Goal: Navigation & Orientation: Find specific page/section

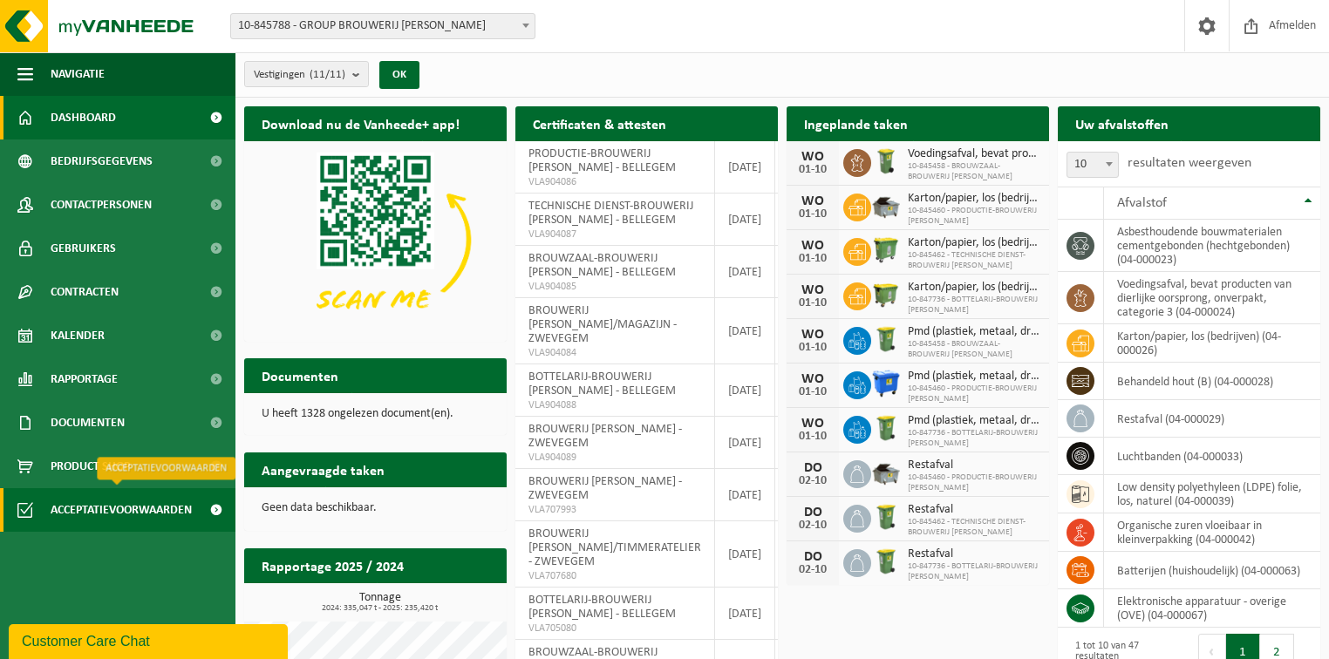
click at [108, 510] on span "Acceptatievoorwaarden" at bounding box center [121, 510] width 141 height 44
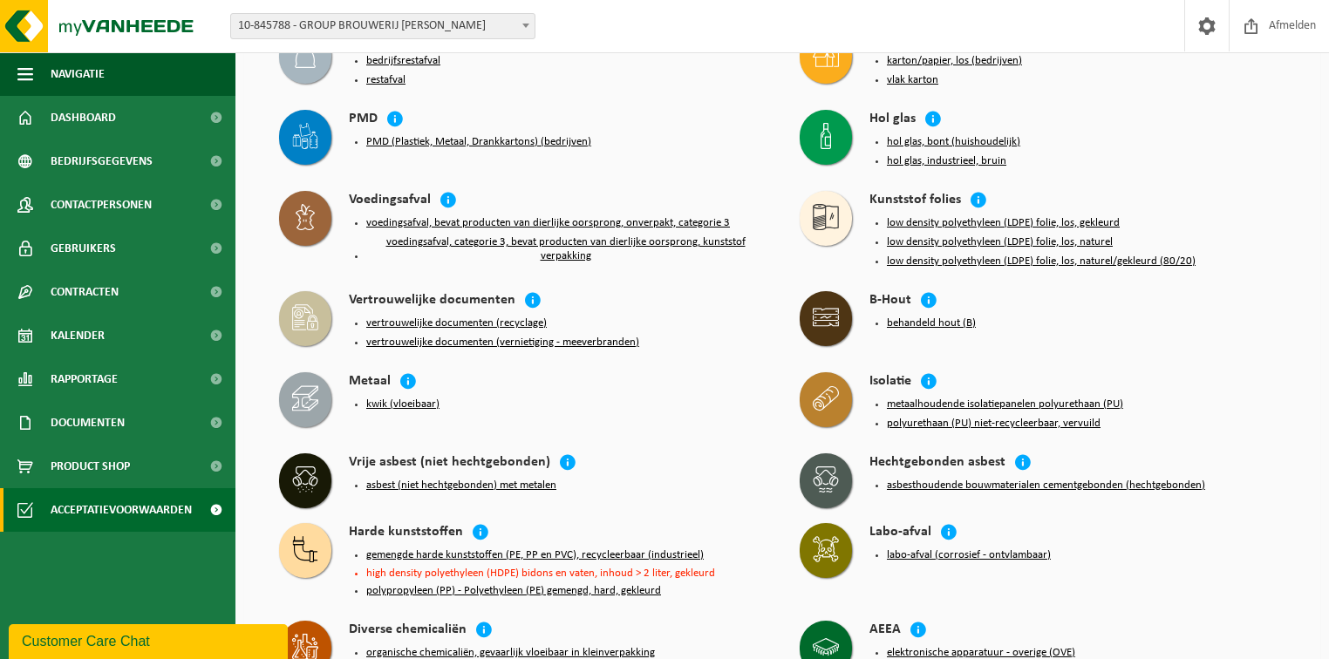
scroll to position [140, 0]
click at [1054, 235] on button "low density polyethyleen (LDPE) folie, los, naturel" at bounding box center [1000, 242] width 226 height 14
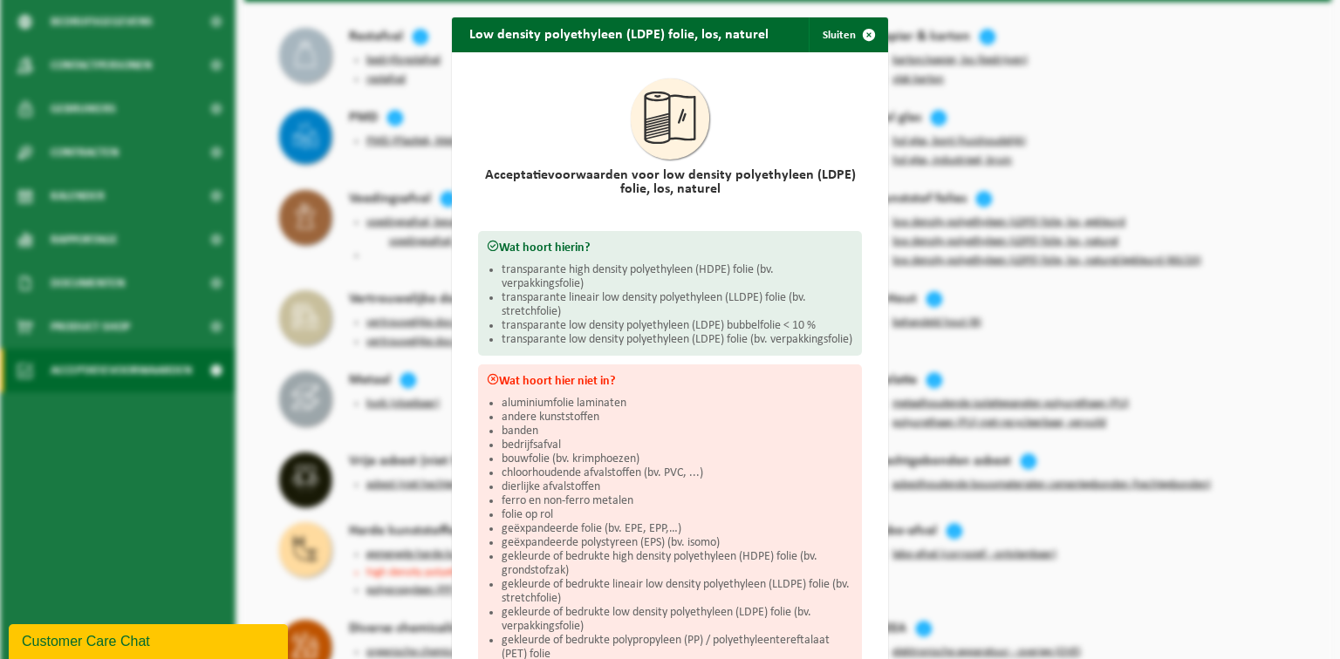
click at [159, 474] on div "Low density polyethyleen (LDPE) folie, los, naturel Sluiten Acceptatievoorwaard…" at bounding box center [670, 329] width 1340 height 659
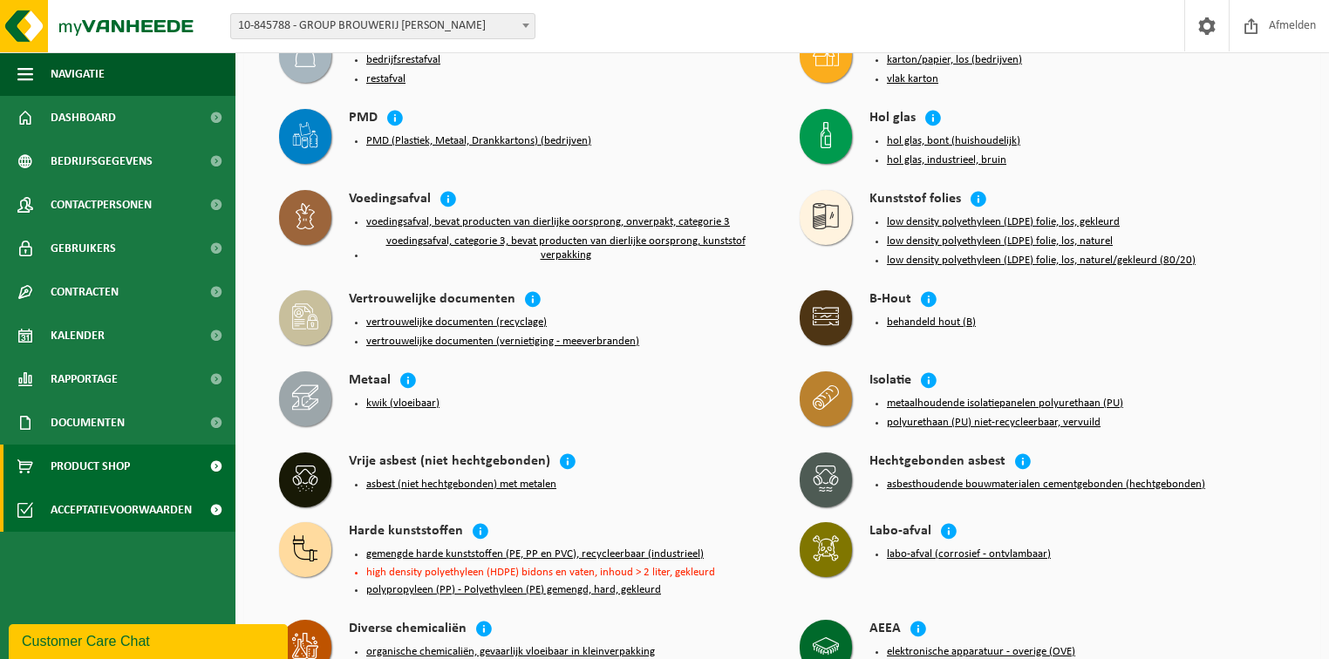
click at [95, 461] on span "Product Shop" at bounding box center [90, 467] width 79 height 44
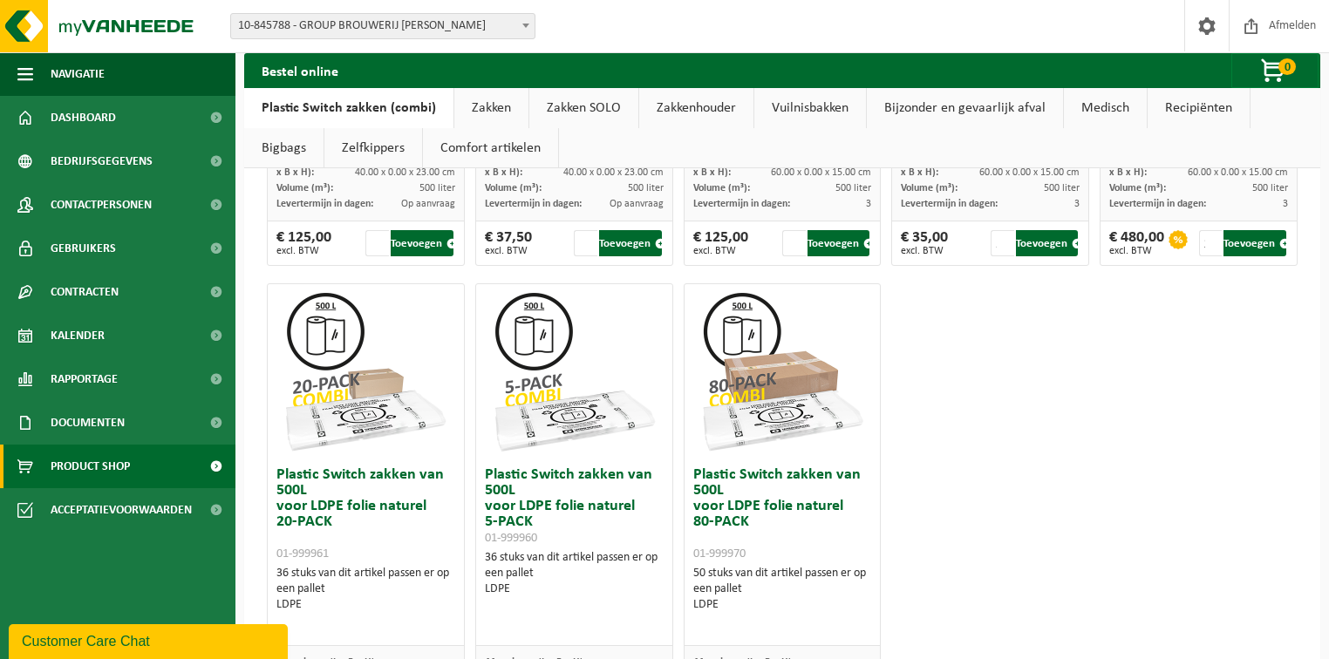
scroll to position [1047, 0]
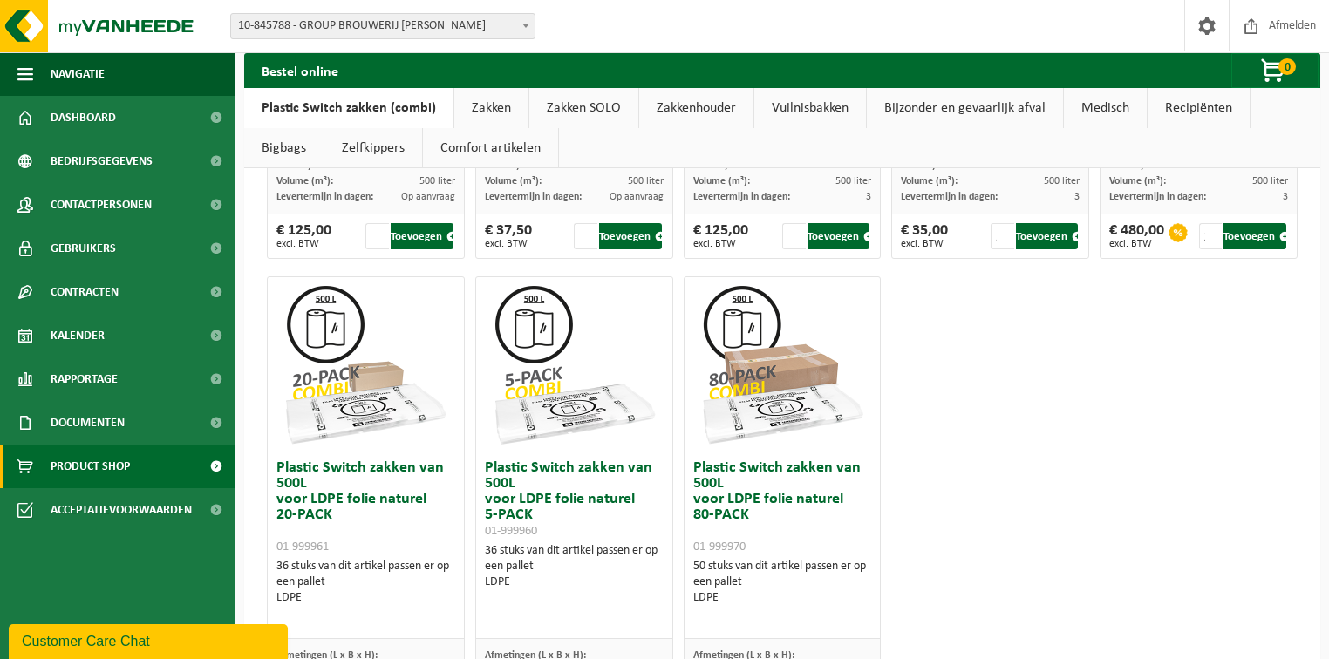
click at [726, 315] on img at bounding box center [782, 364] width 174 height 174
click at [734, 574] on div "50 stuks van dit artikel passen er op een pallet LDPE" at bounding box center [782, 582] width 179 height 47
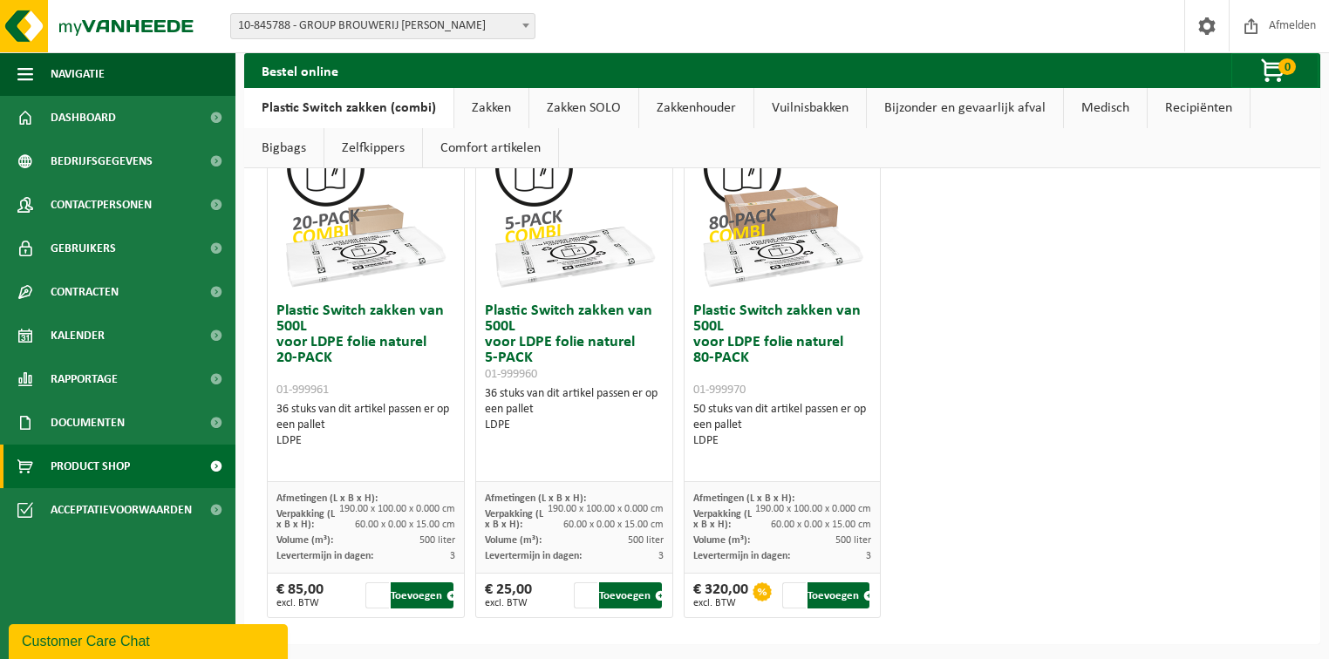
click at [773, 222] on img at bounding box center [782, 207] width 174 height 174
click at [766, 222] on img at bounding box center [782, 207] width 174 height 174
click at [766, 223] on img at bounding box center [782, 207] width 174 height 174
click at [753, 267] on img at bounding box center [782, 207] width 174 height 174
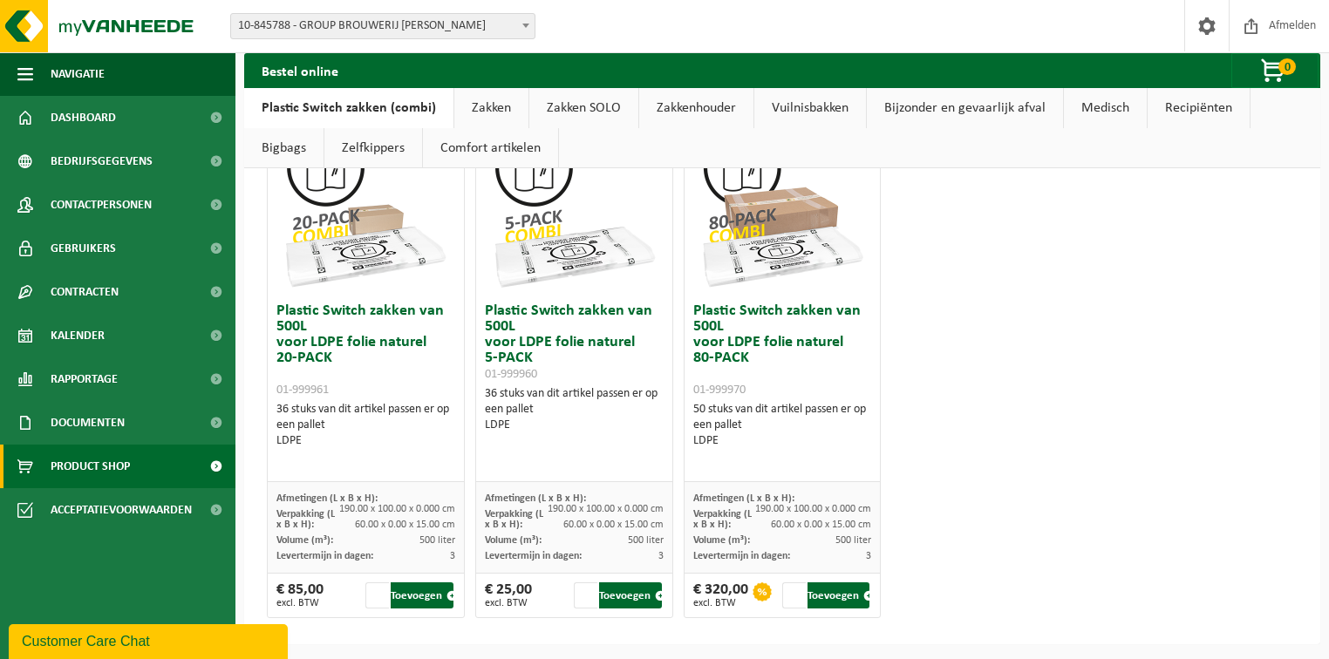
click at [754, 259] on img at bounding box center [782, 207] width 174 height 174
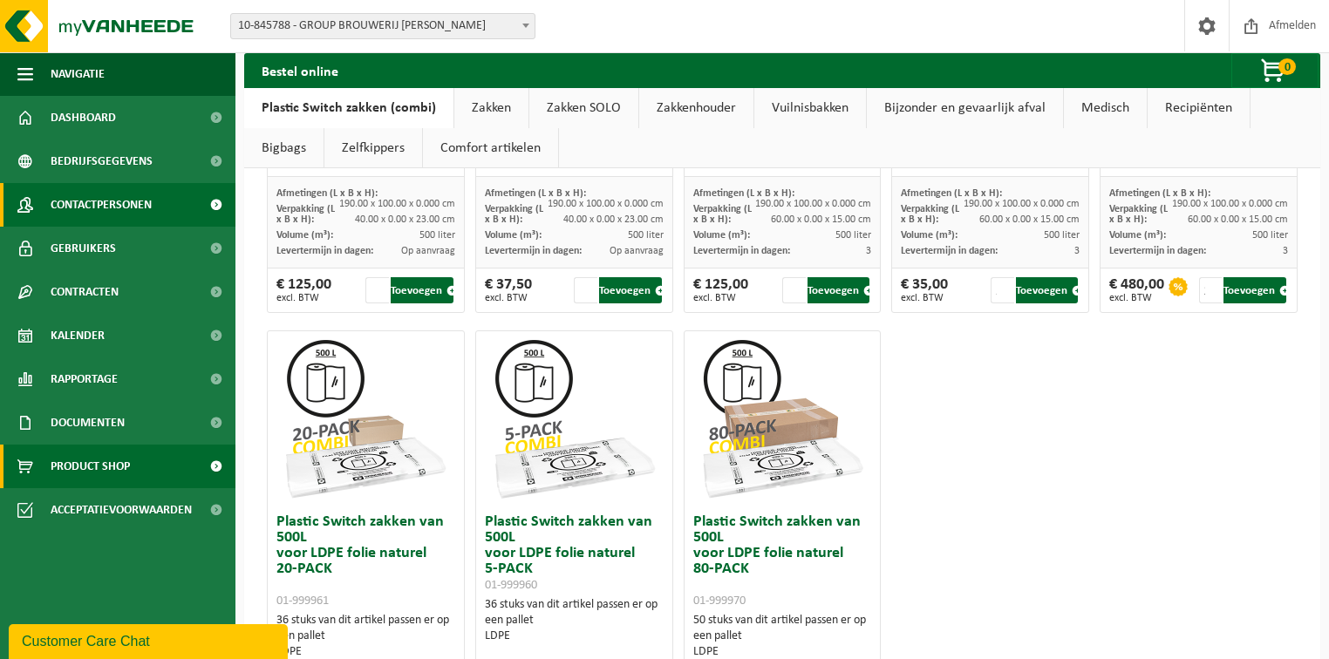
scroll to position [785, 0]
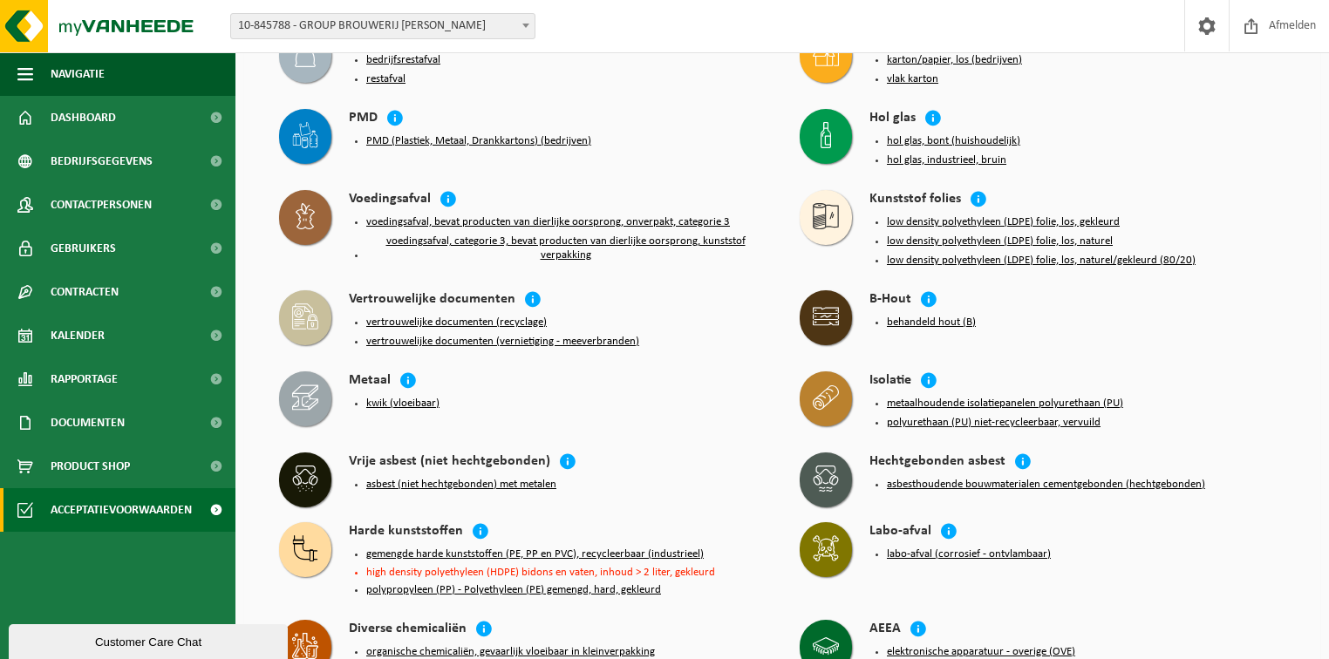
click at [491, 567] on li "high density polyethyleen (HDPE) bidons en vaten, inhoud > 2 liter, gekleurd" at bounding box center [565, 572] width 399 height 11
click at [639, 498] on div "Vrije asbest (niet hechtgebonden) asbest (niet hechtgebonden) met metalen" at bounding box center [521, 479] width 503 height 70
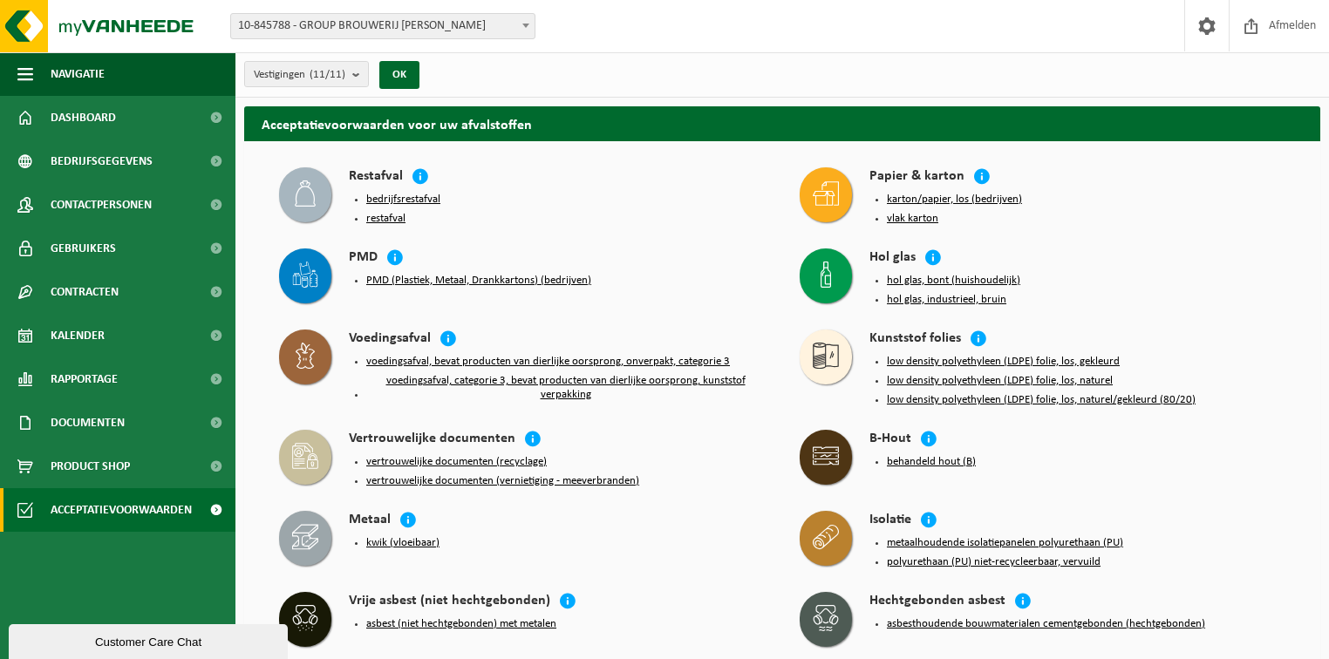
click at [1009, 374] on button "low density polyethyleen (LDPE) folie, los, naturel" at bounding box center [1000, 381] width 226 height 14
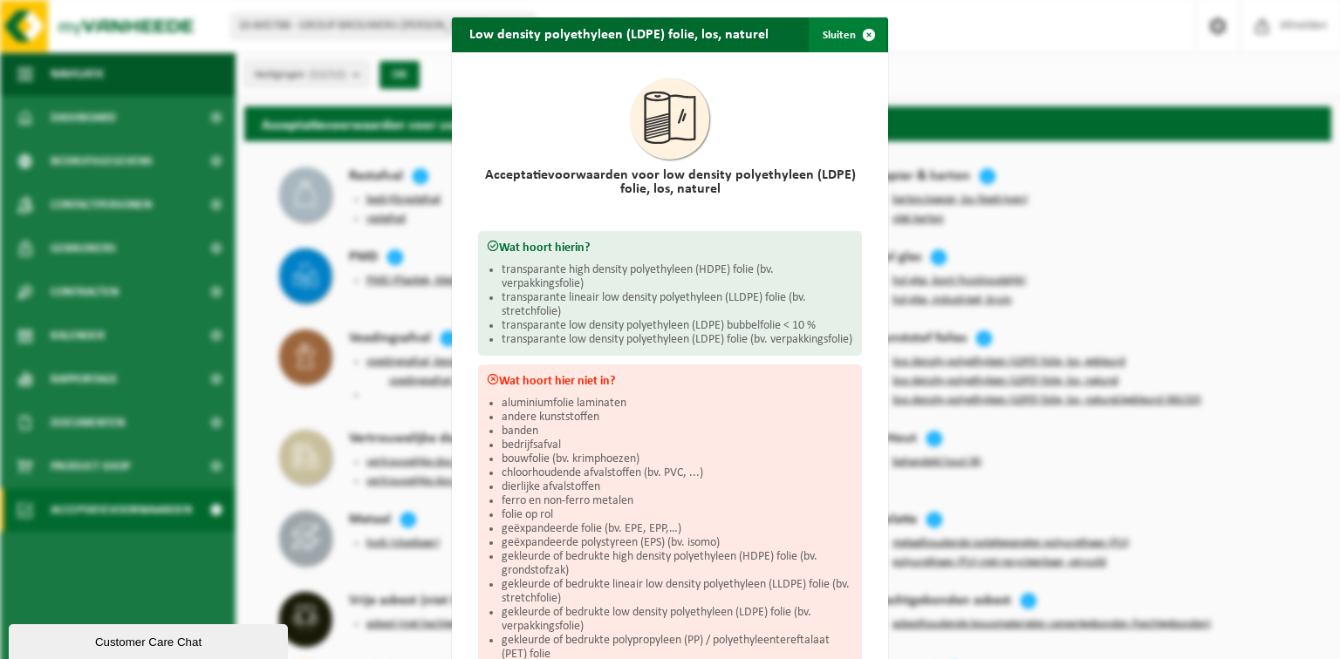
click at [861, 32] on span "button" at bounding box center [868, 34] width 35 height 35
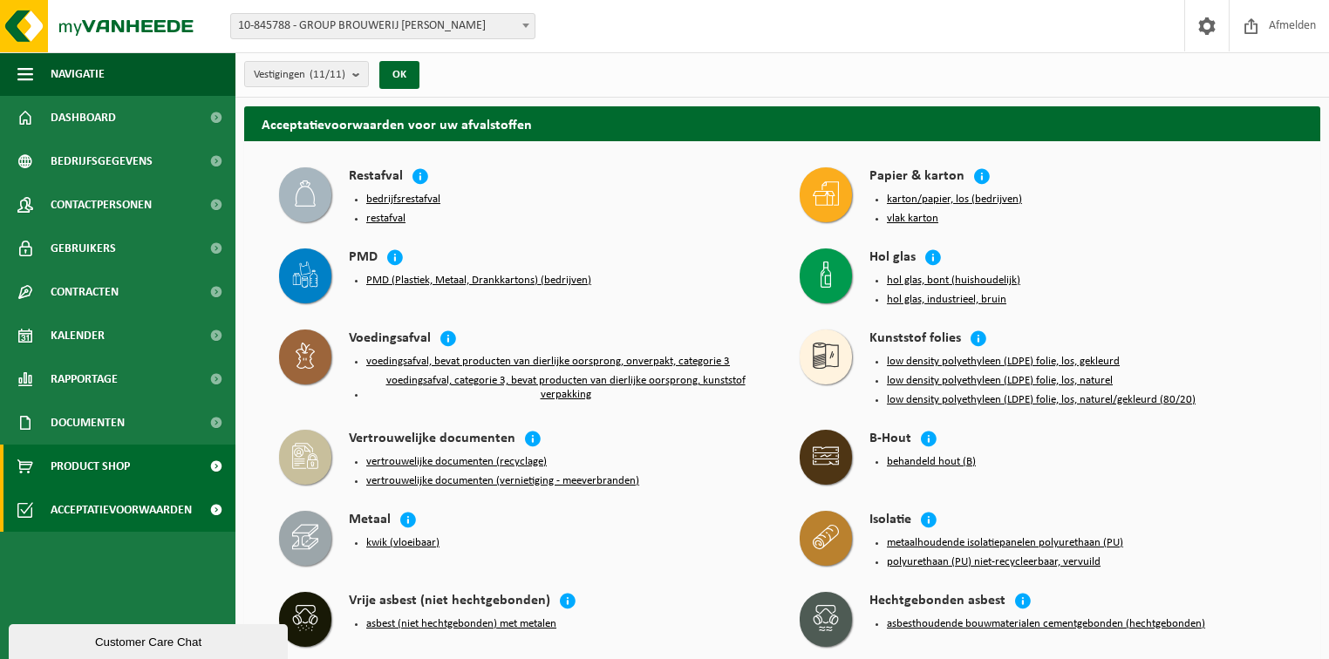
click at [45, 461] on link "Product Shop" at bounding box center [117, 467] width 235 height 44
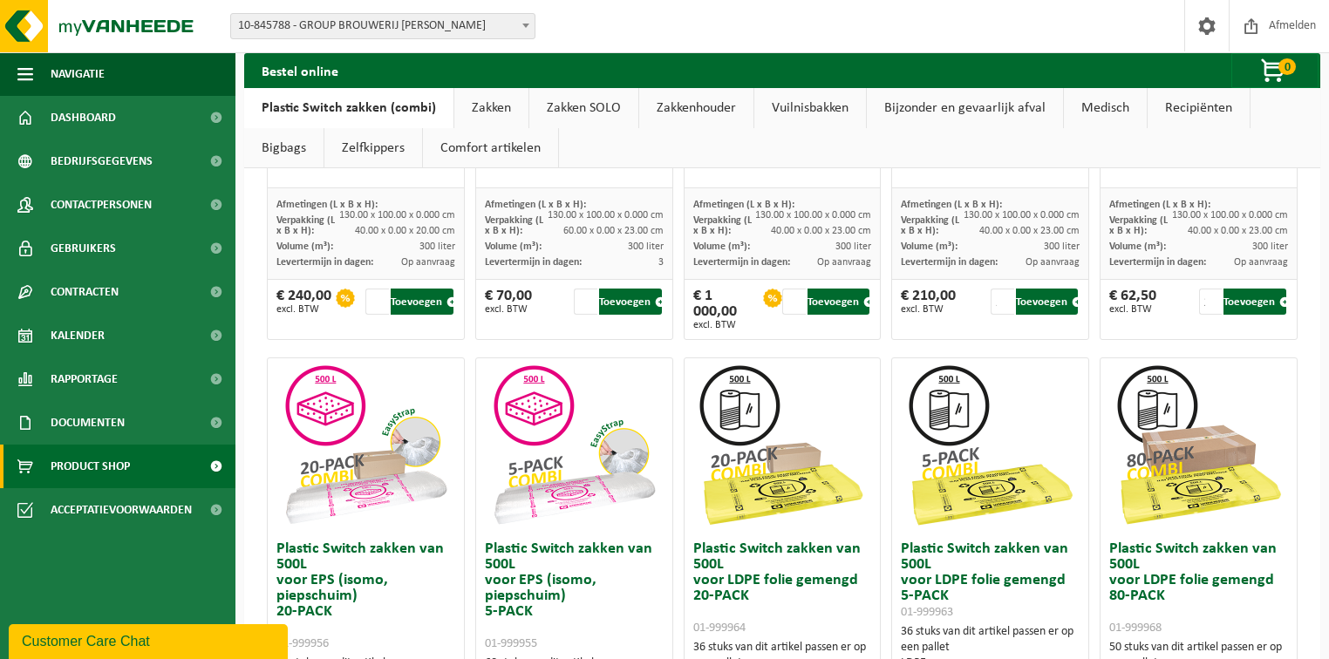
scroll to position [628, 0]
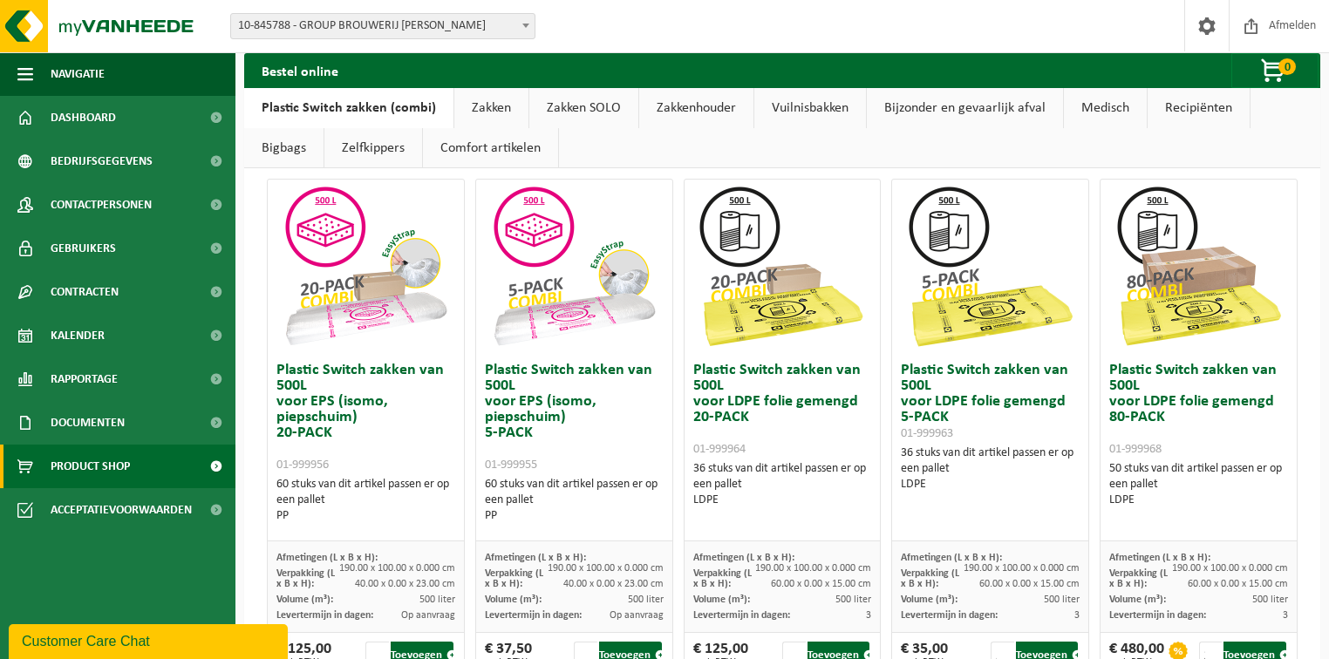
click at [768, 262] on img at bounding box center [782, 267] width 174 height 174
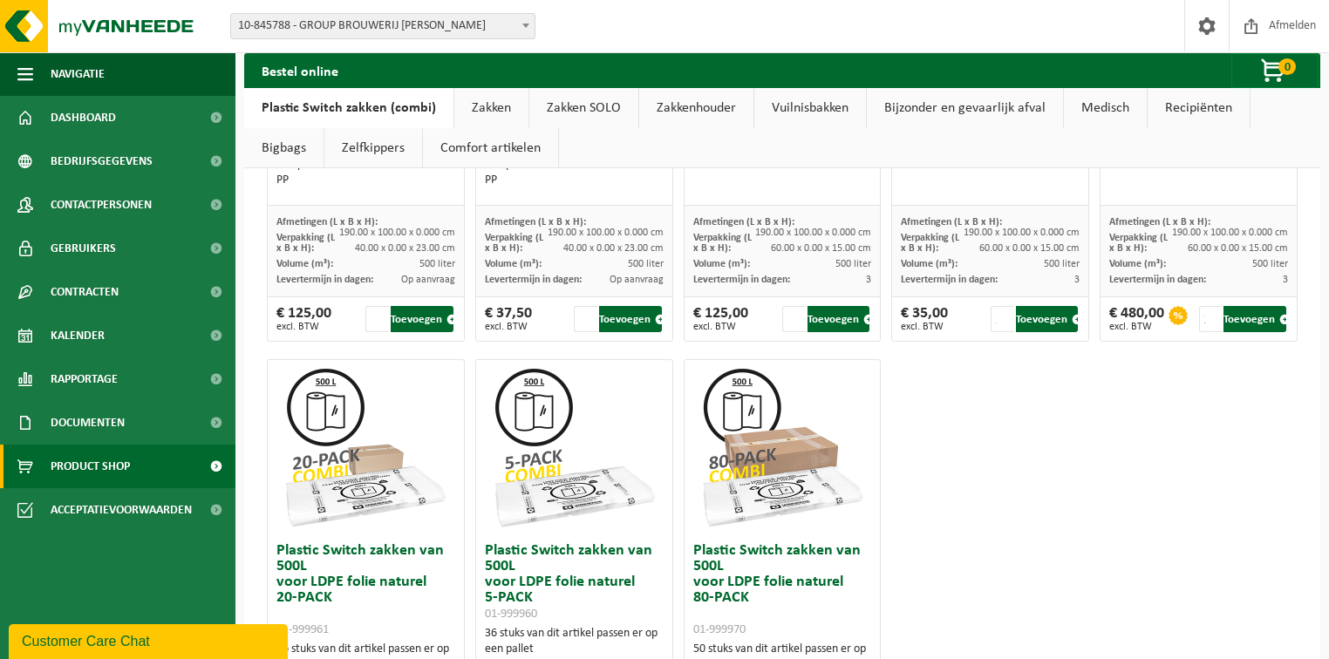
scroll to position [1047, 0]
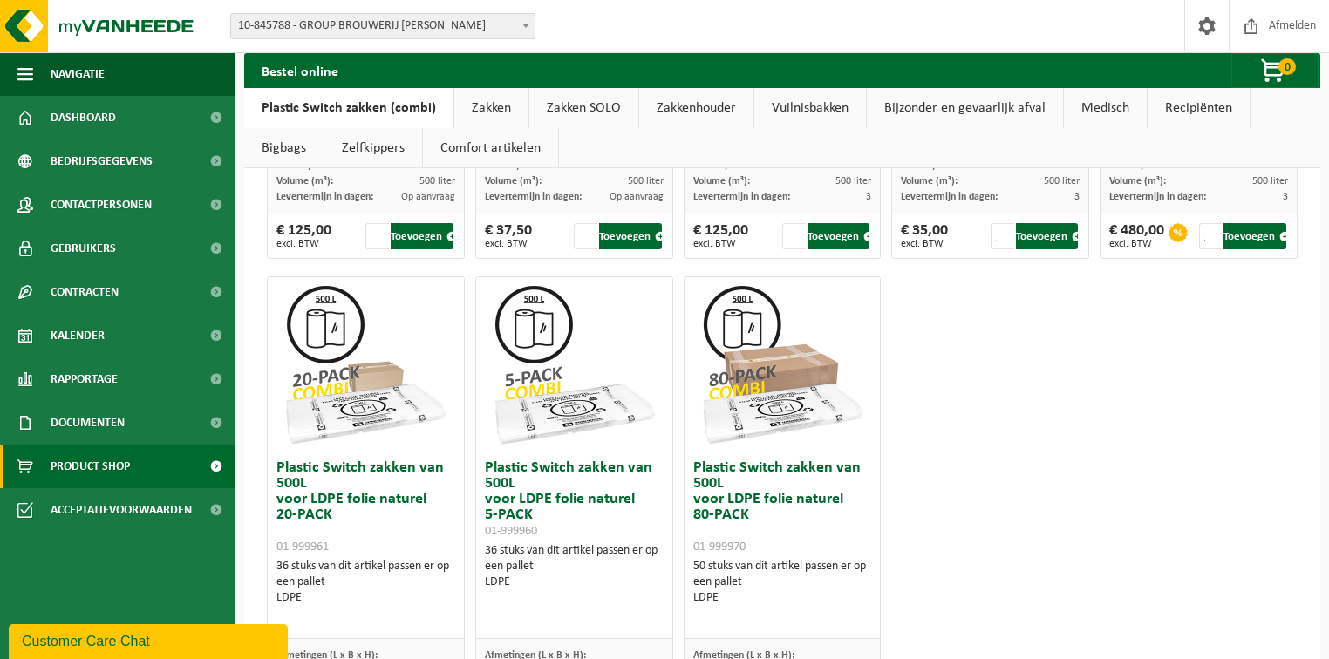
drag, startPoint x: 753, startPoint y: 502, endPoint x: 753, endPoint y: 549, distance: 46.2
click at [753, 502] on h3 "Plastic Switch zakken van 500L voor LDPE folie naturel 80-PACK 01-999970" at bounding box center [782, 508] width 179 height 94
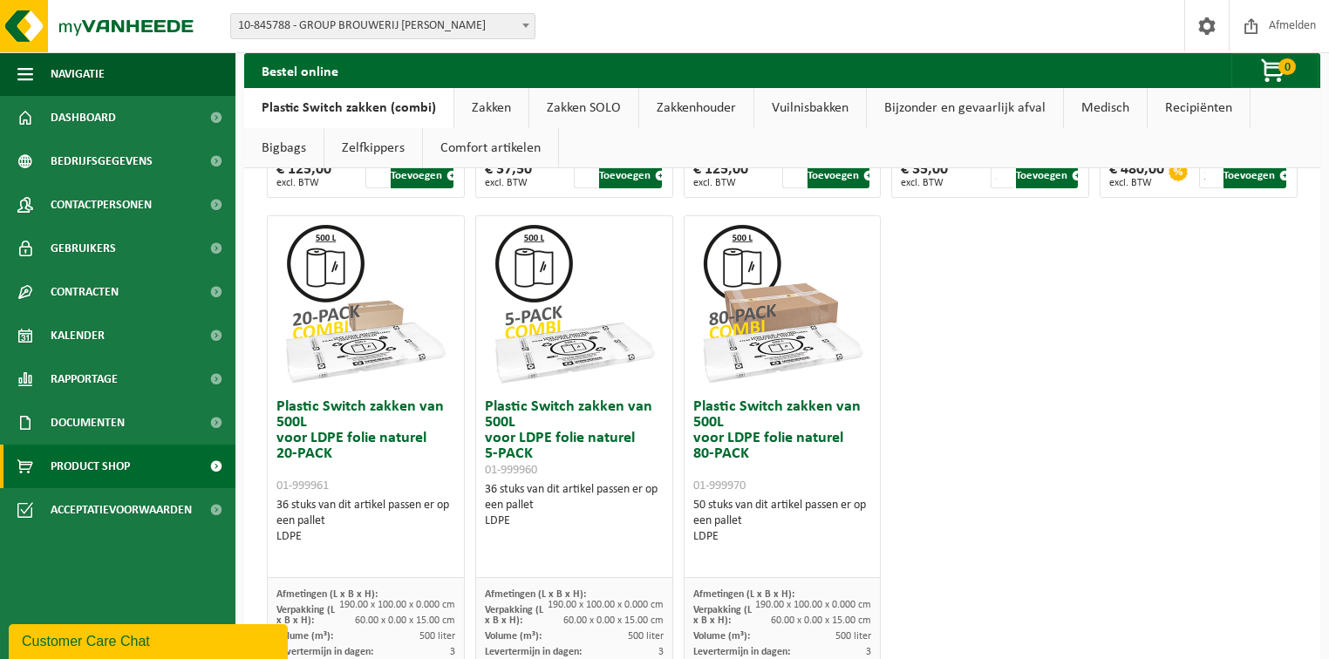
scroll to position [1204, 0]
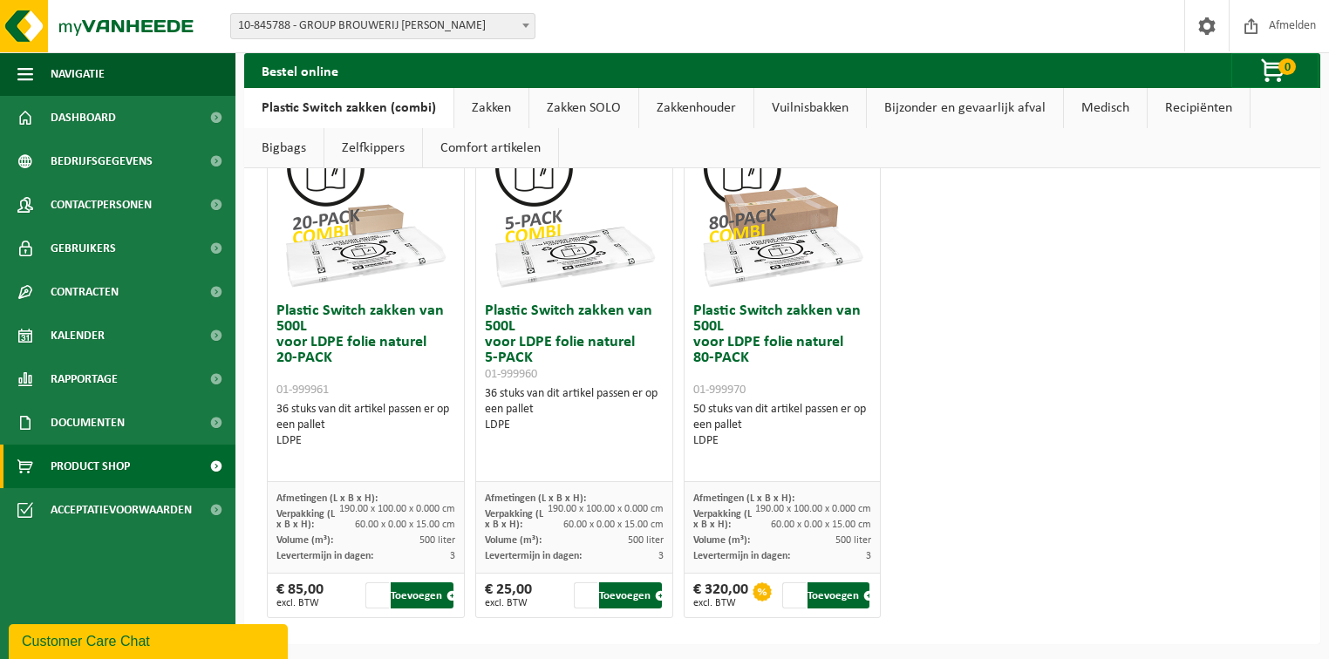
click at [571, 244] on img at bounding box center [574, 207] width 174 height 174
click at [412, 251] on img at bounding box center [365, 207] width 174 height 174
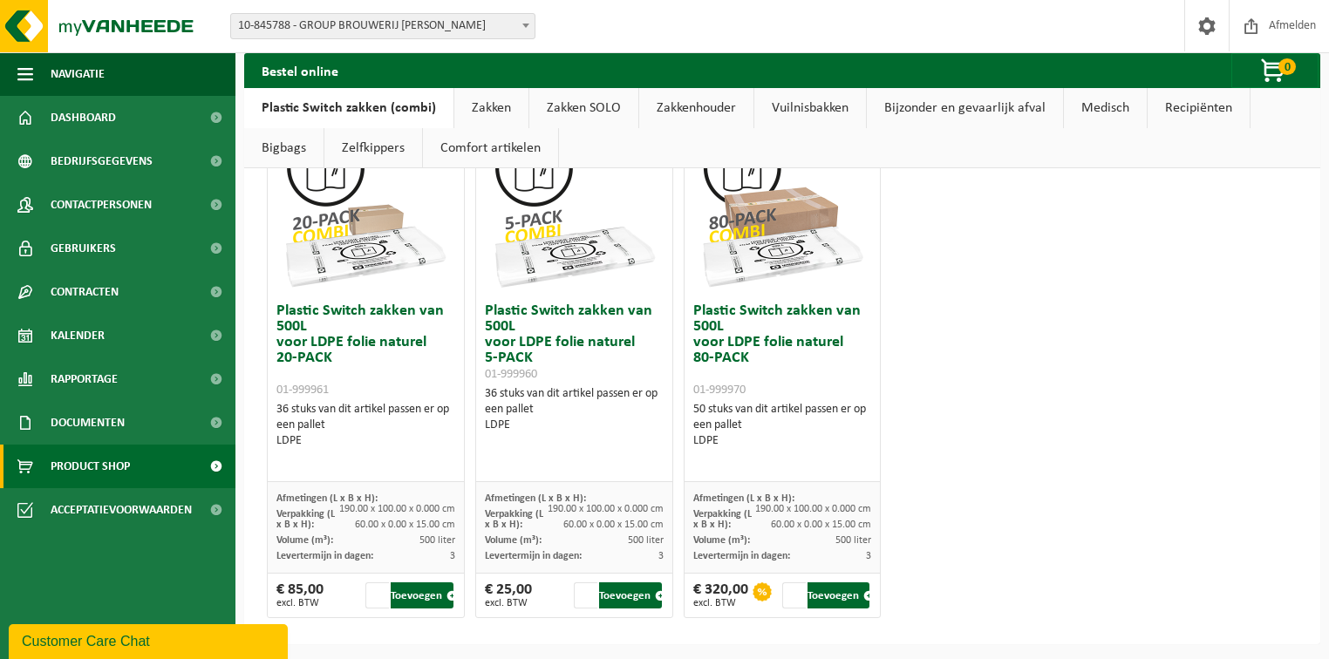
click at [407, 249] on img at bounding box center [365, 207] width 174 height 174
click at [406, 248] on img at bounding box center [365, 207] width 174 height 174
click at [500, 108] on link "Zakken" at bounding box center [491, 108] width 74 height 40
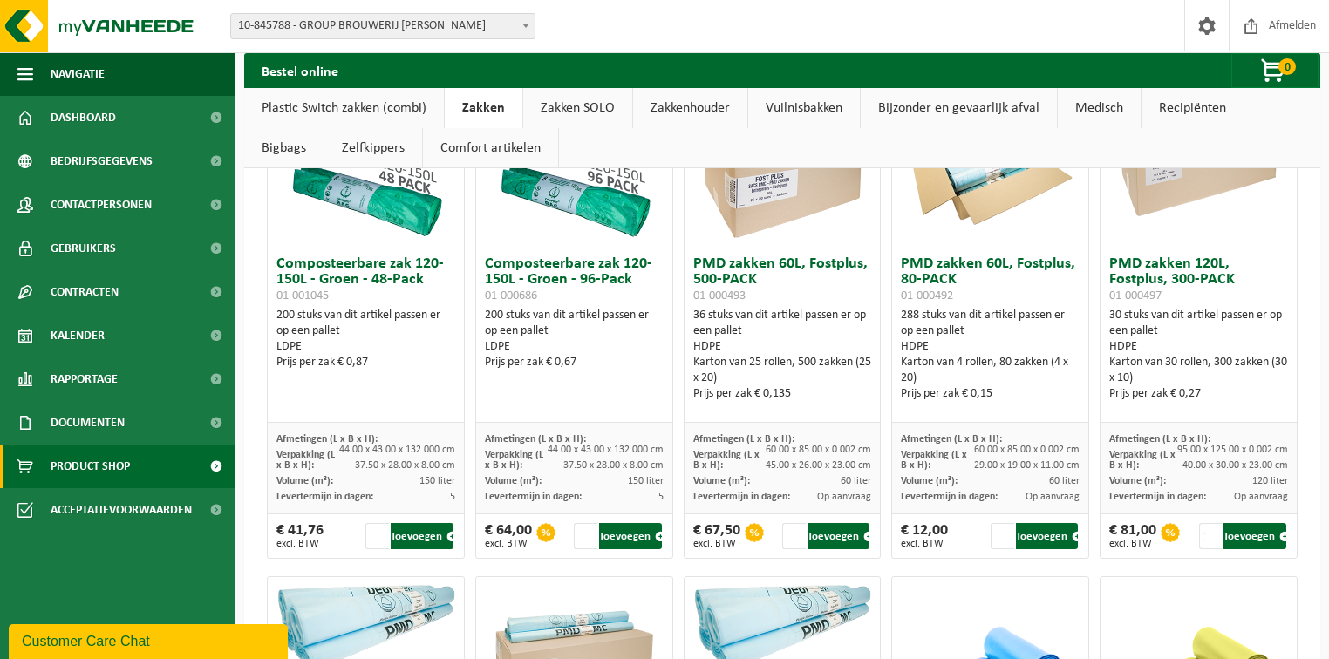
click at [374, 105] on link "Plastic Switch zakken (combi)" at bounding box center [344, 108] width 200 height 40
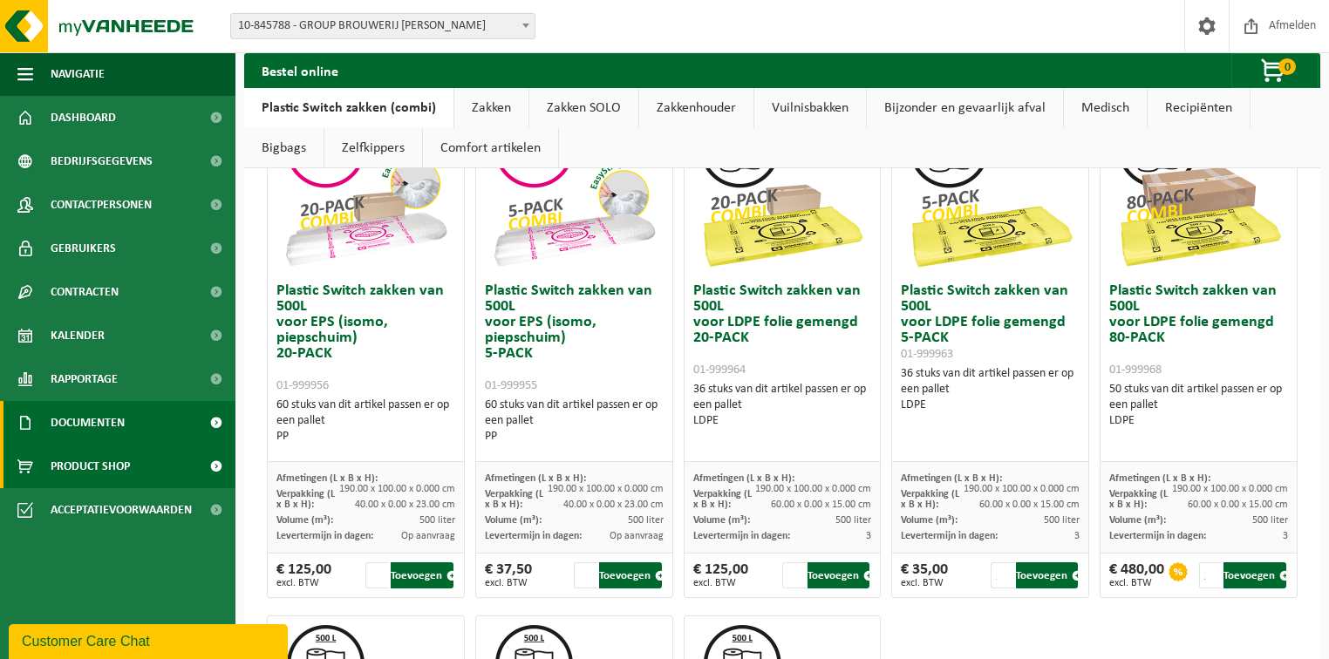
scroll to position [576, 0]
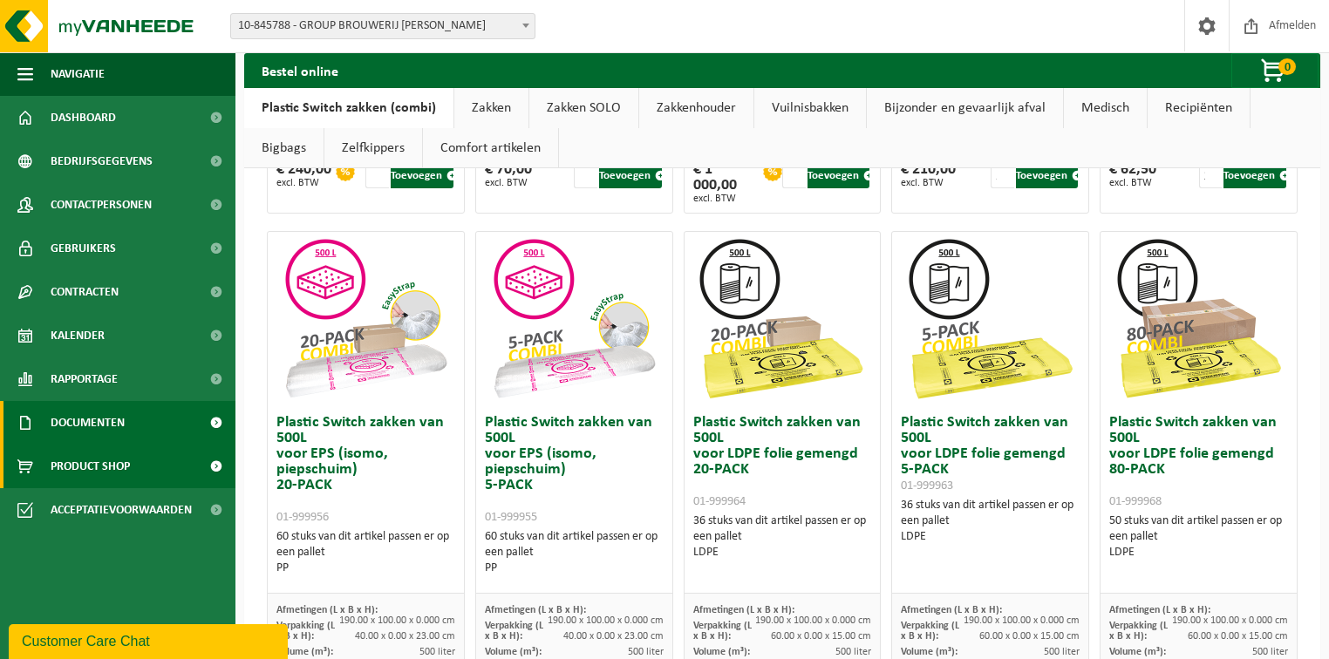
click at [101, 415] on span "Documenten" at bounding box center [88, 423] width 74 height 44
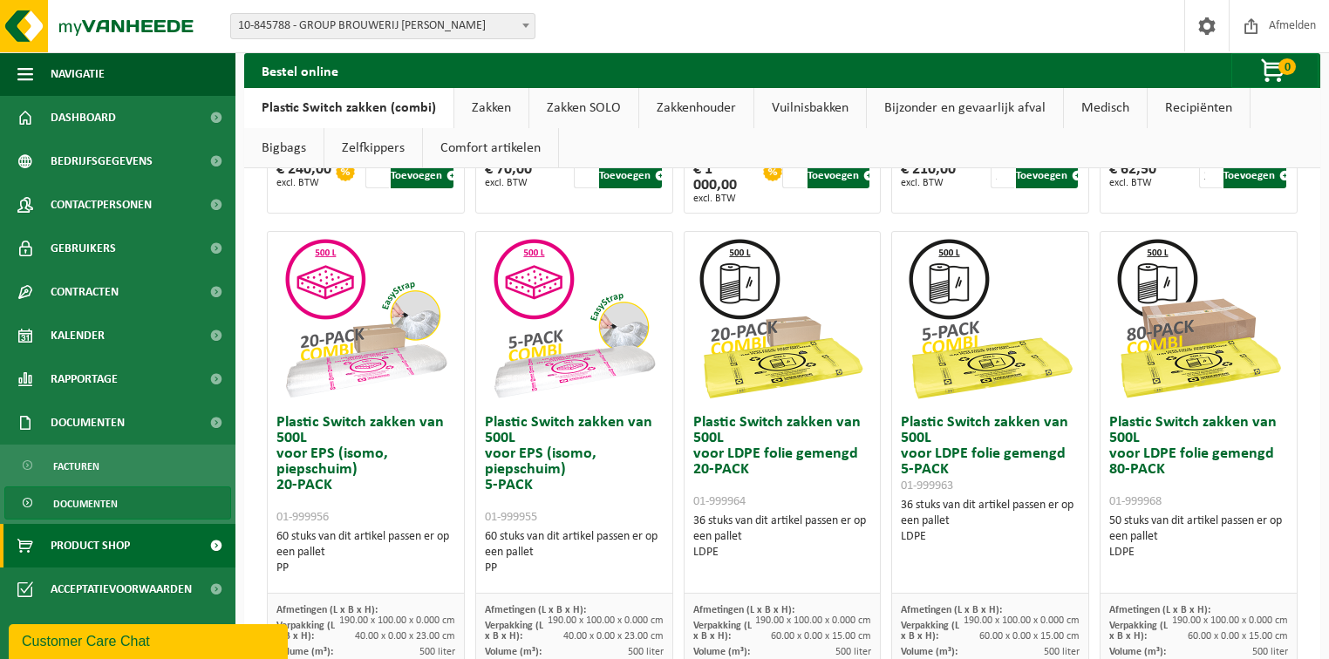
click at [93, 502] on span "Documenten" at bounding box center [85, 504] width 65 height 33
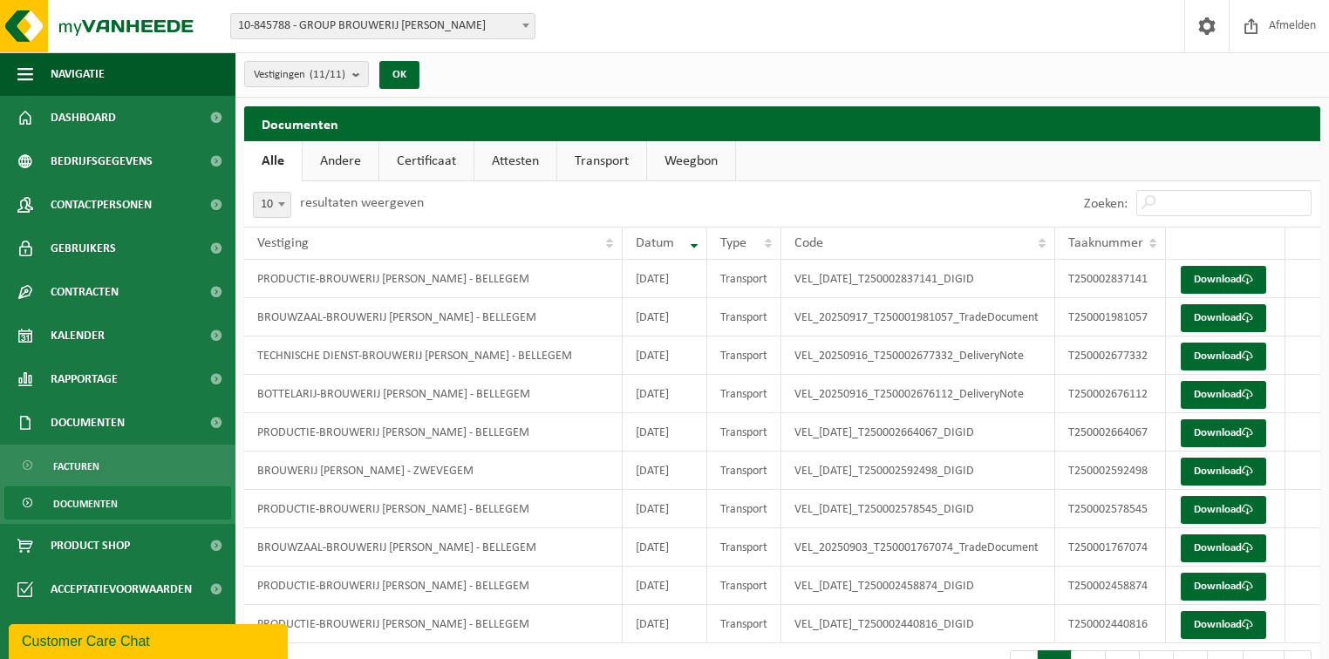
click at [355, 164] on link "Andere" at bounding box center [341, 161] width 76 height 40
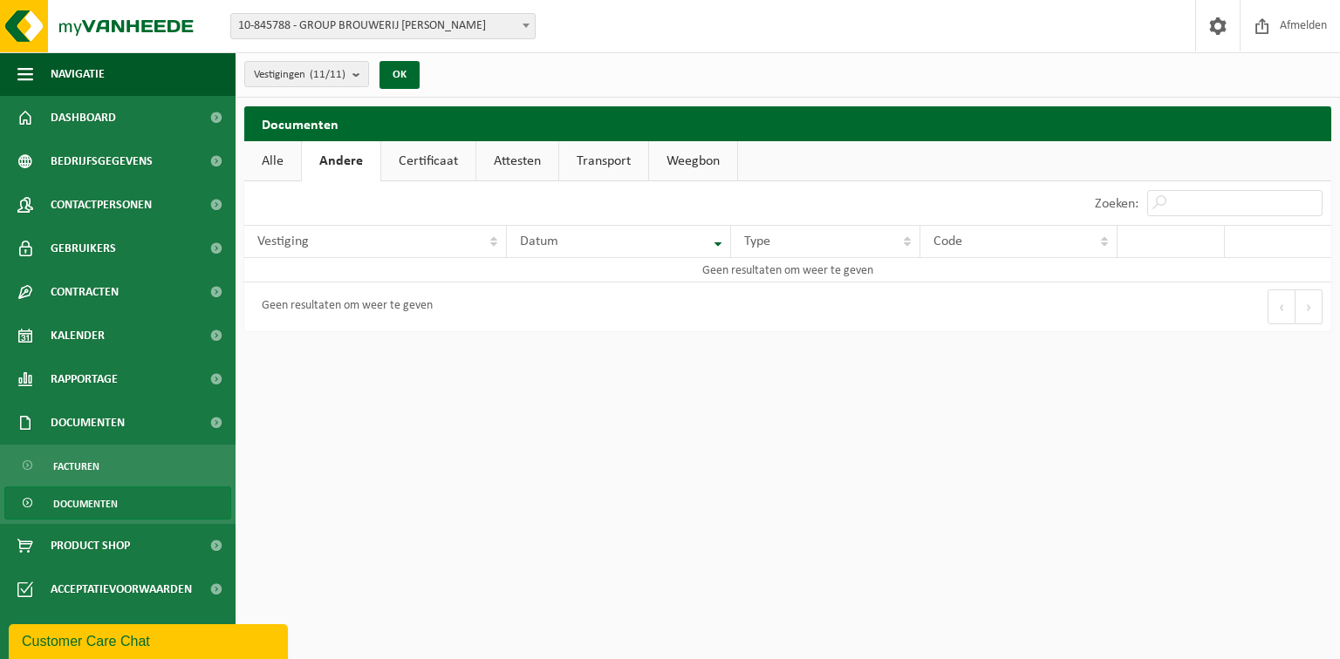
click at [418, 157] on link "Certificaat" at bounding box center [428, 161] width 94 height 40
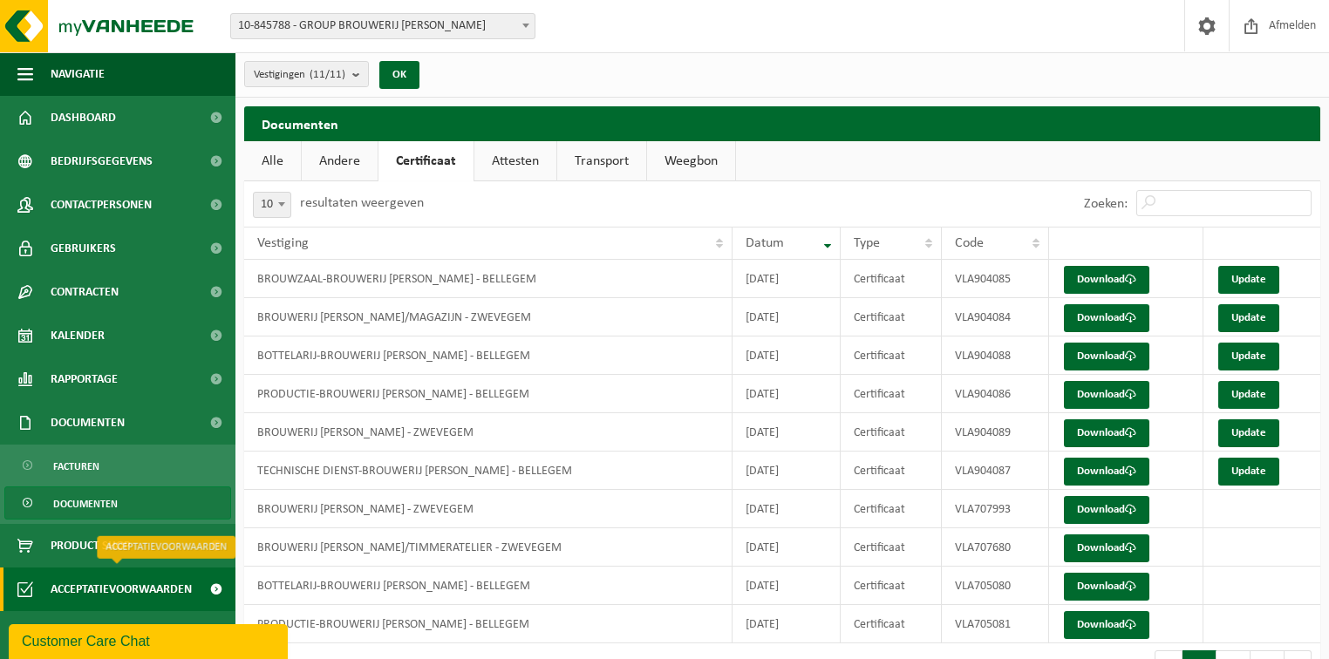
click at [135, 584] on span "Acceptatievoorwaarden" at bounding box center [121, 590] width 141 height 44
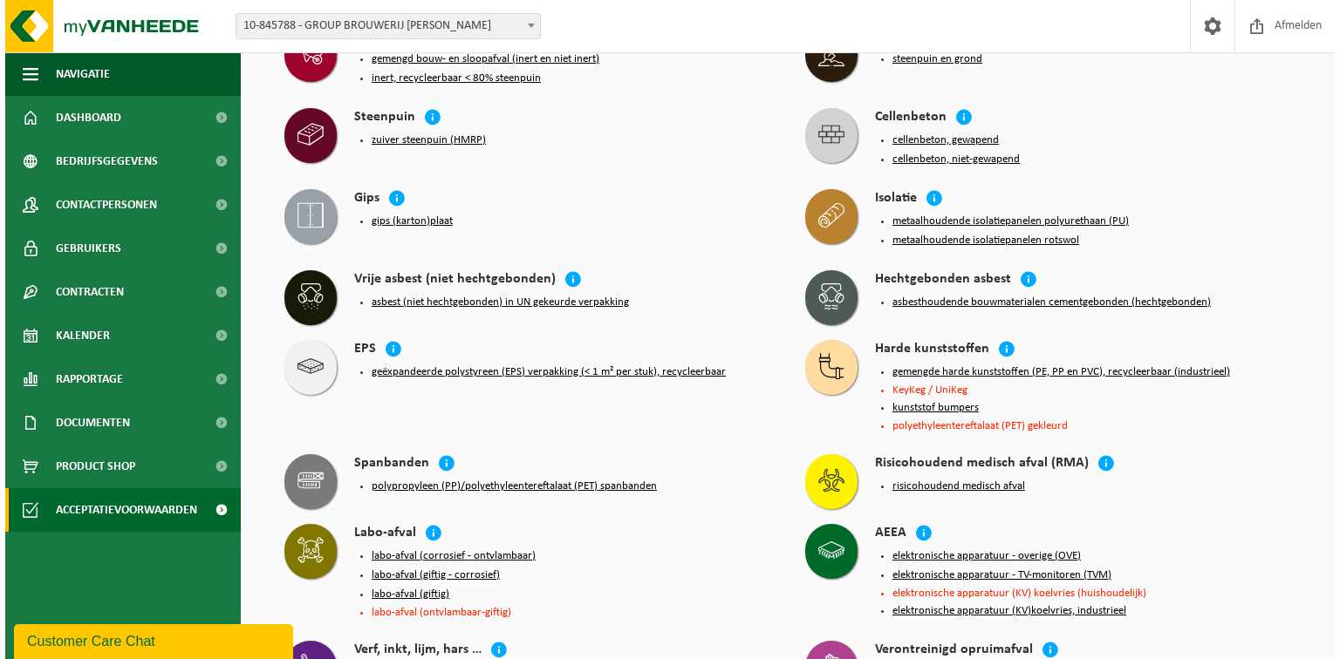
scroll to position [2050, 0]
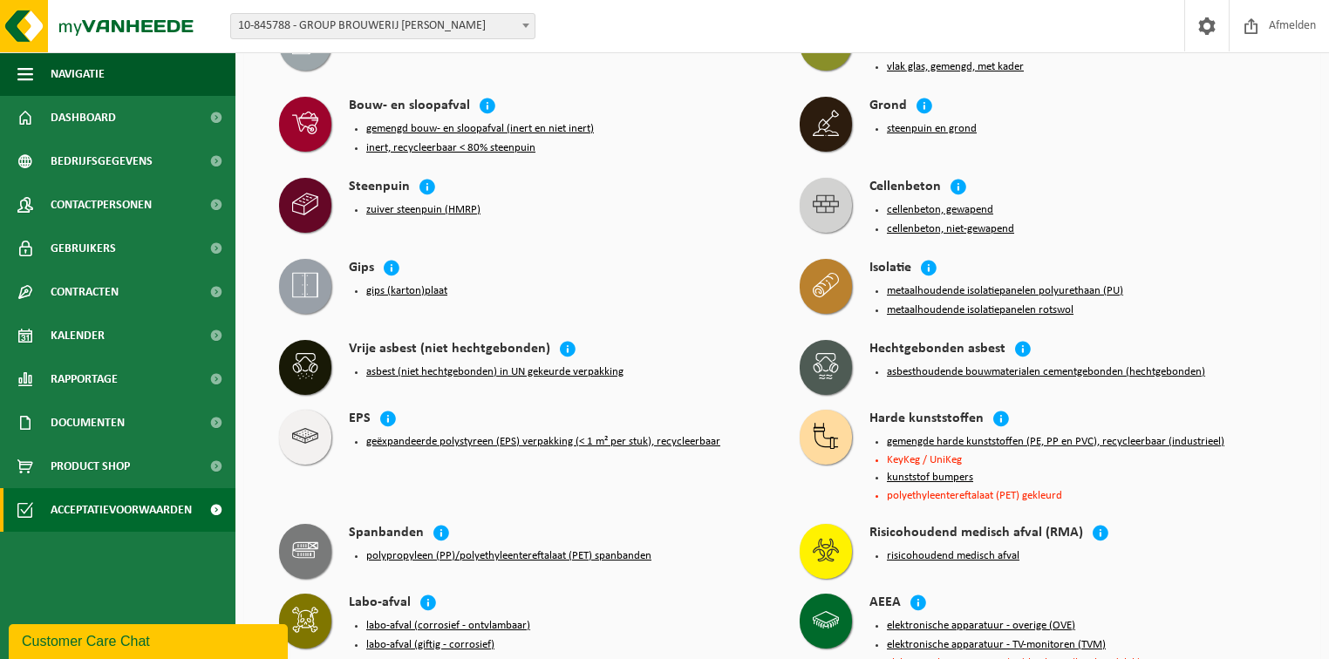
click at [394, 435] on button "geëxpandeerde polystyreen (EPS) verpakking (< 1 m² per stuk), recycleerbaar" at bounding box center [543, 442] width 354 height 14
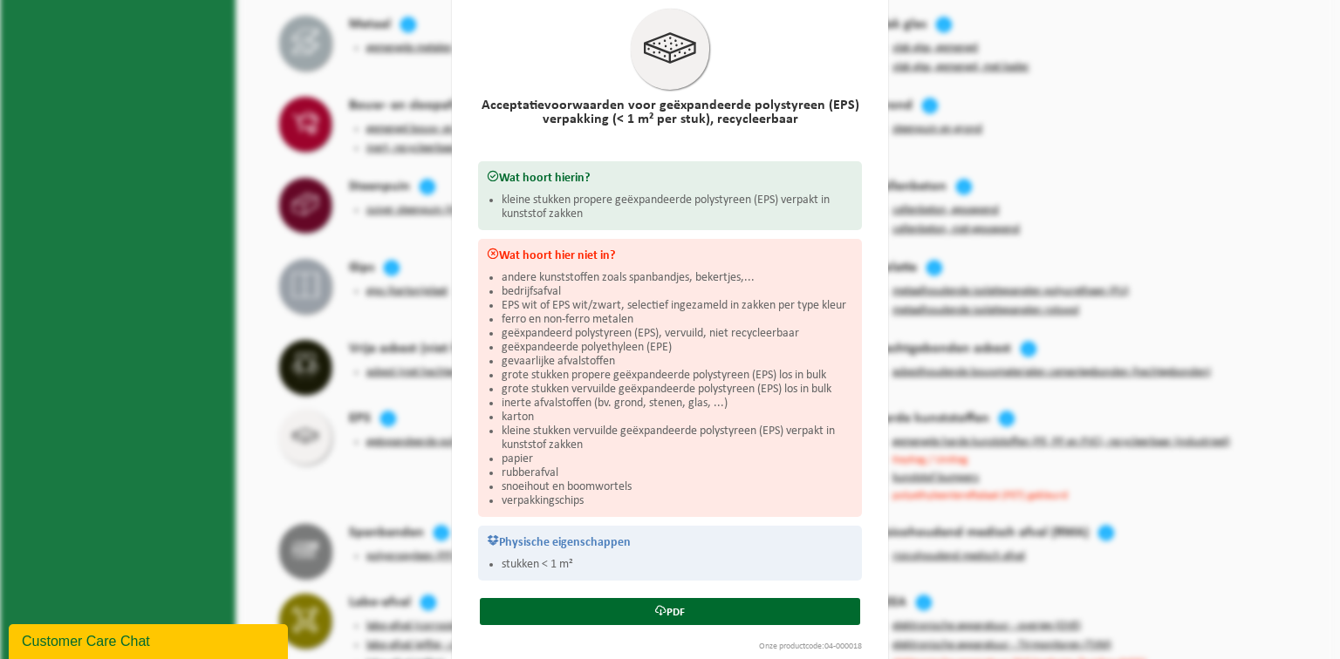
scroll to position [92, 0]
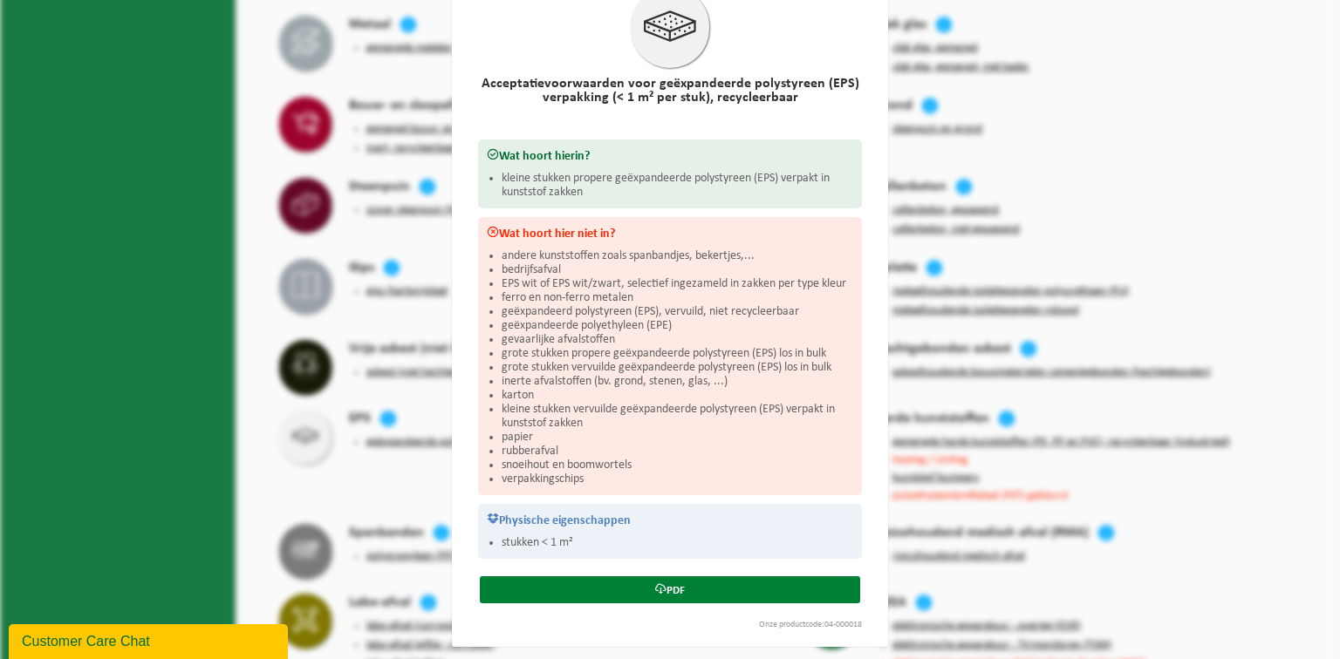
click at [670, 597] on link "PDF" at bounding box center [670, 590] width 380 height 27
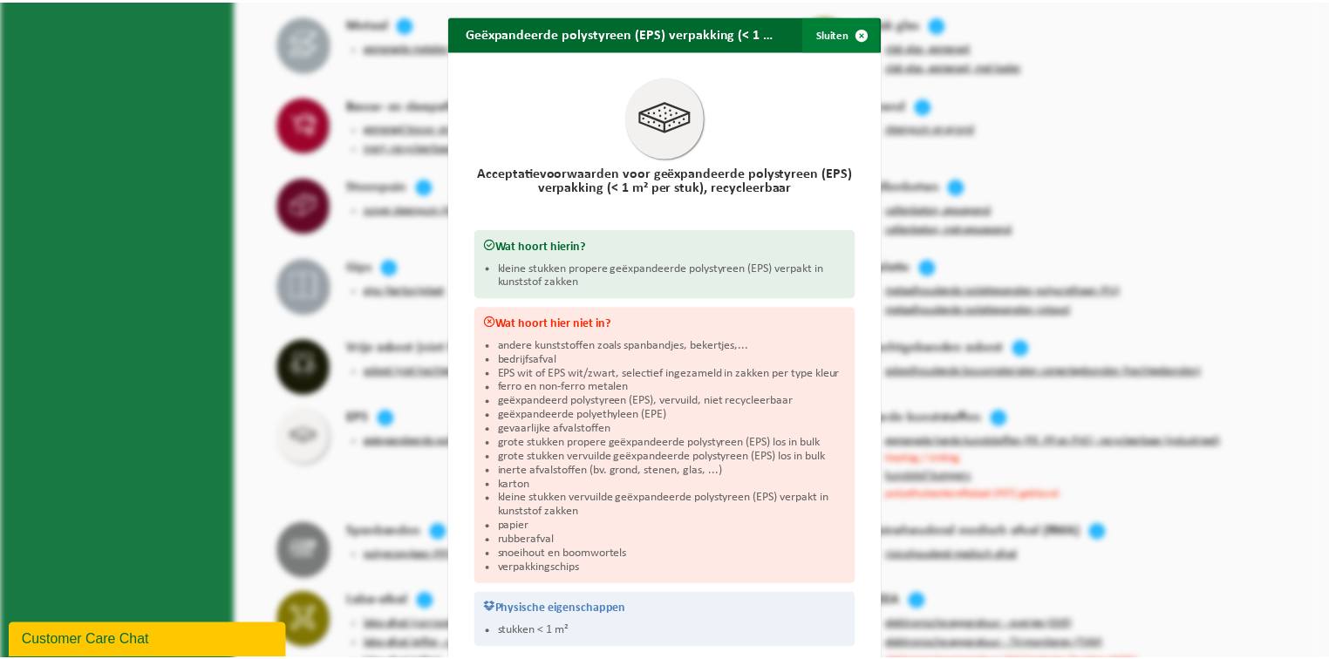
scroll to position [0, 0]
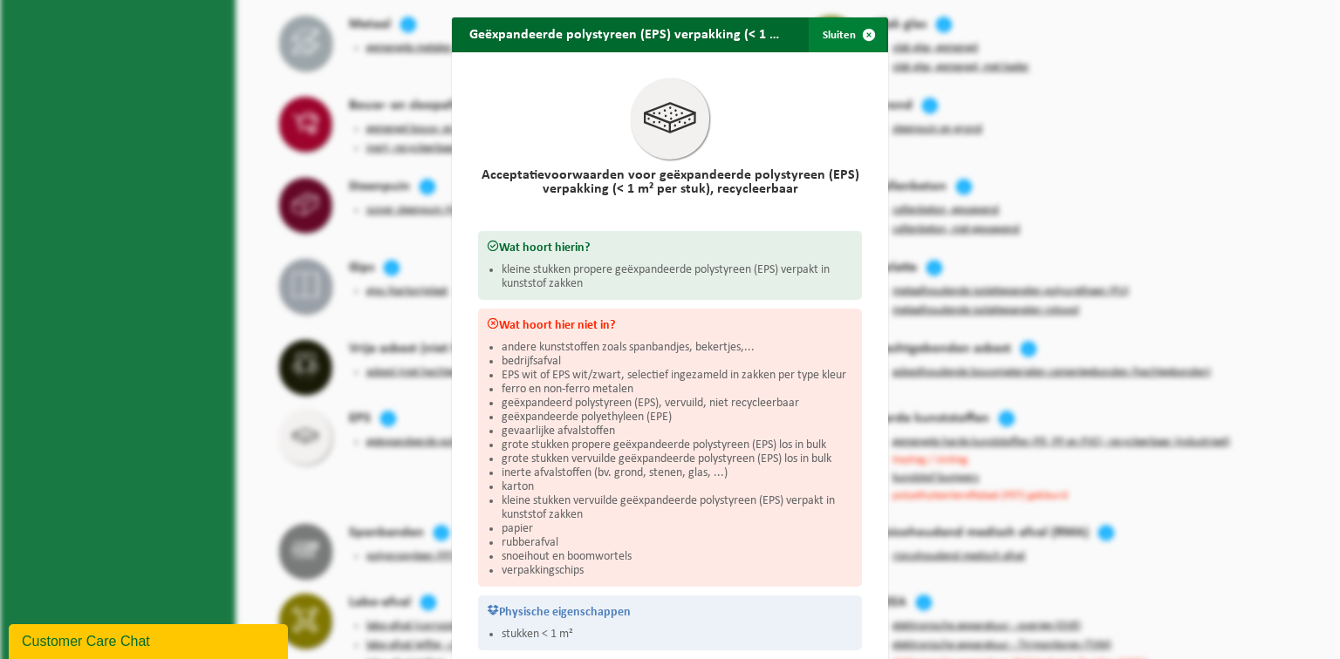
click at [863, 33] on span "button" at bounding box center [868, 34] width 35 height 35
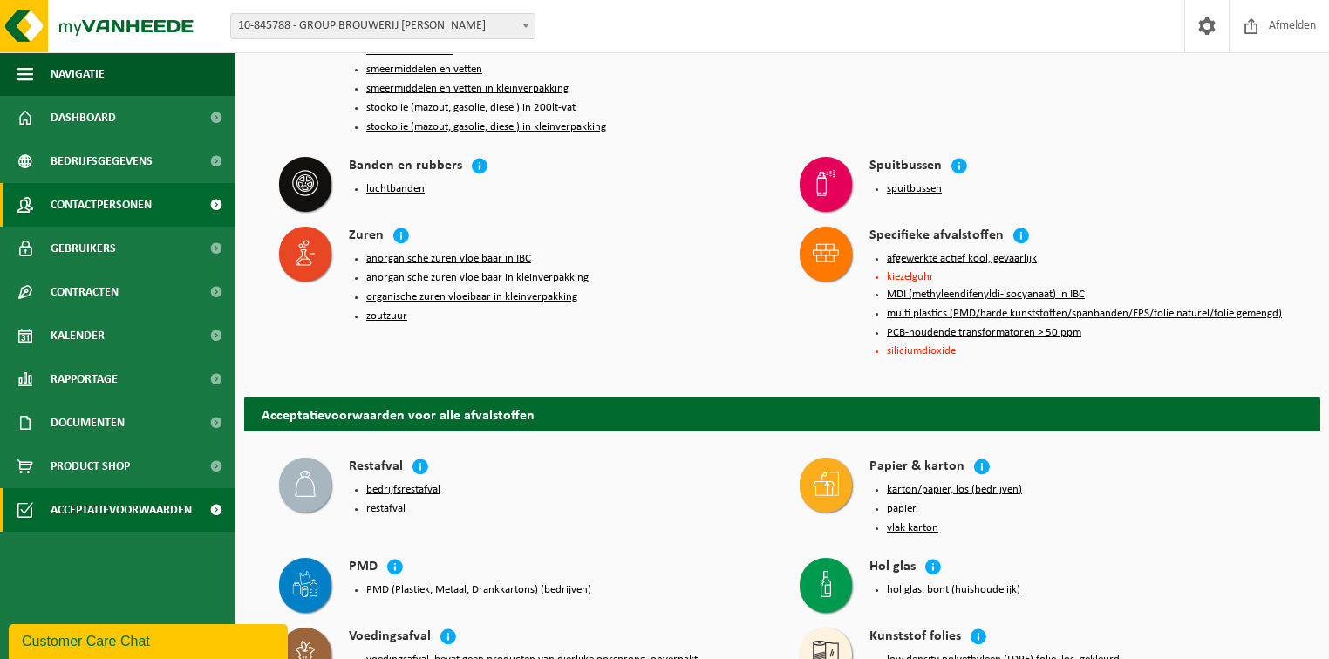
scroll to position [1003, 0]
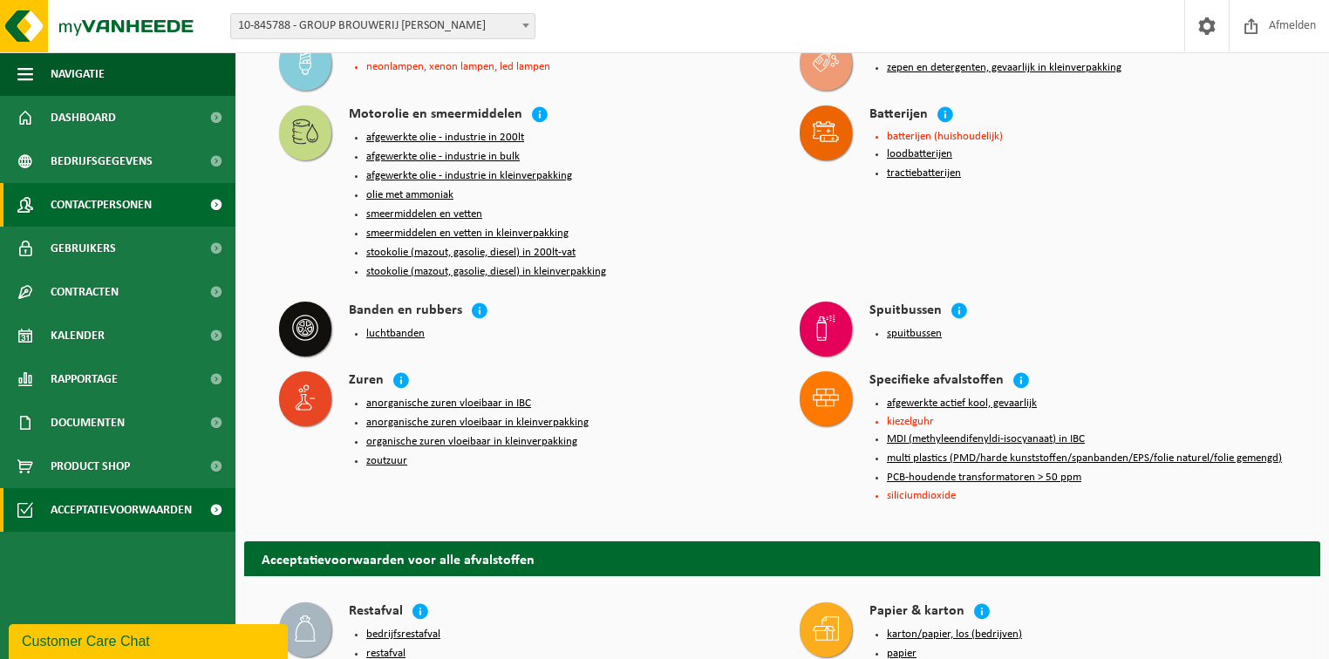
click at [146, 203] on span "Contactpersonen" at bounding box center [101, 205] width 101 height 44
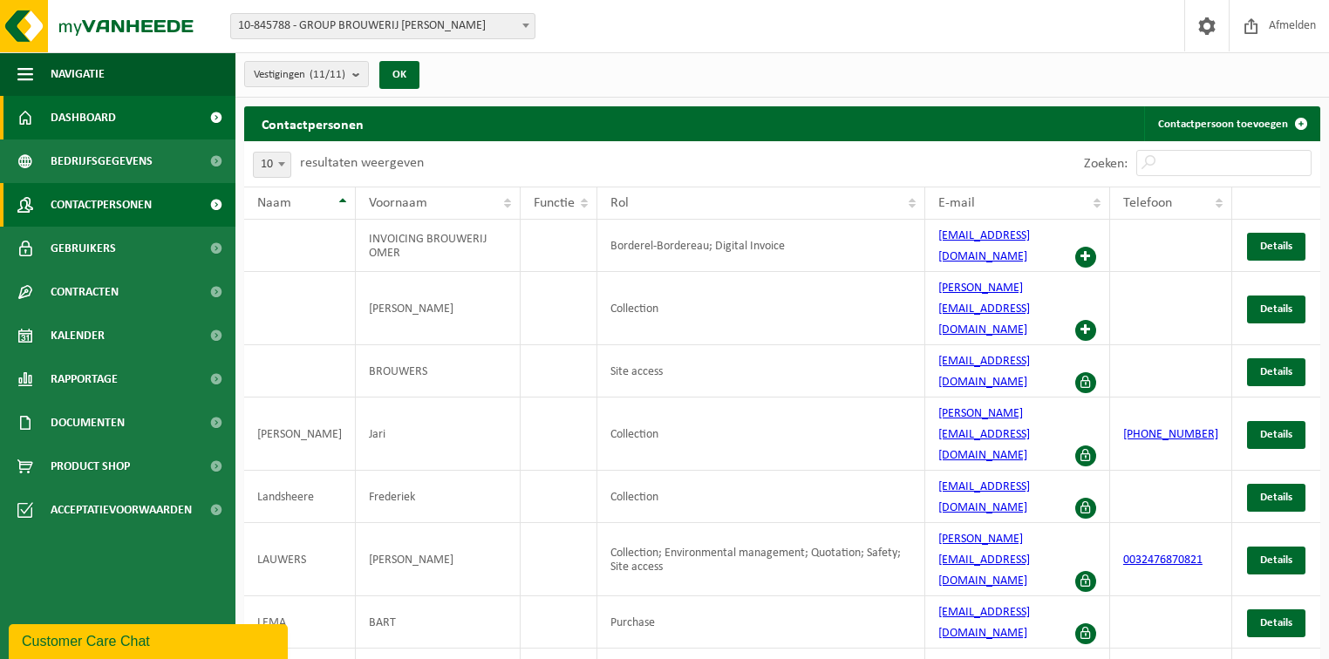
click at [60, 115] on span "Dashboard" at bounding box center [83, 118] width 65 height 44
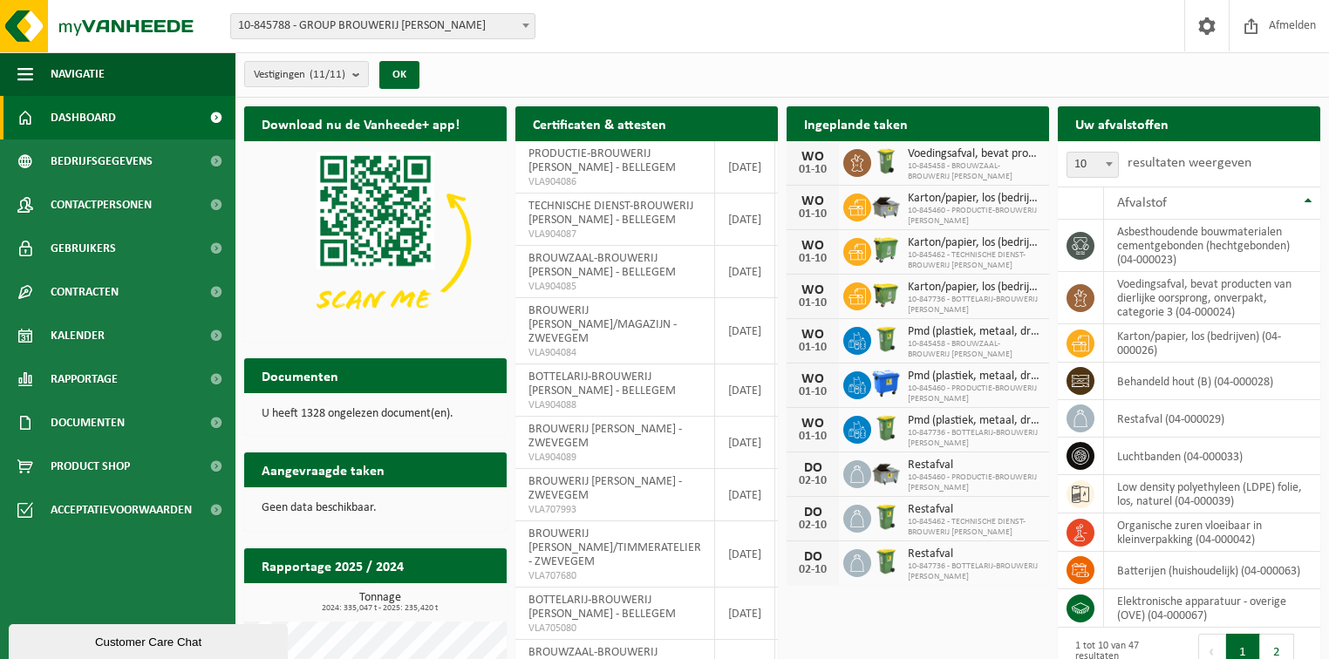
click at [221, 113] on span at bounding box center [215, 118] width 39 height 44
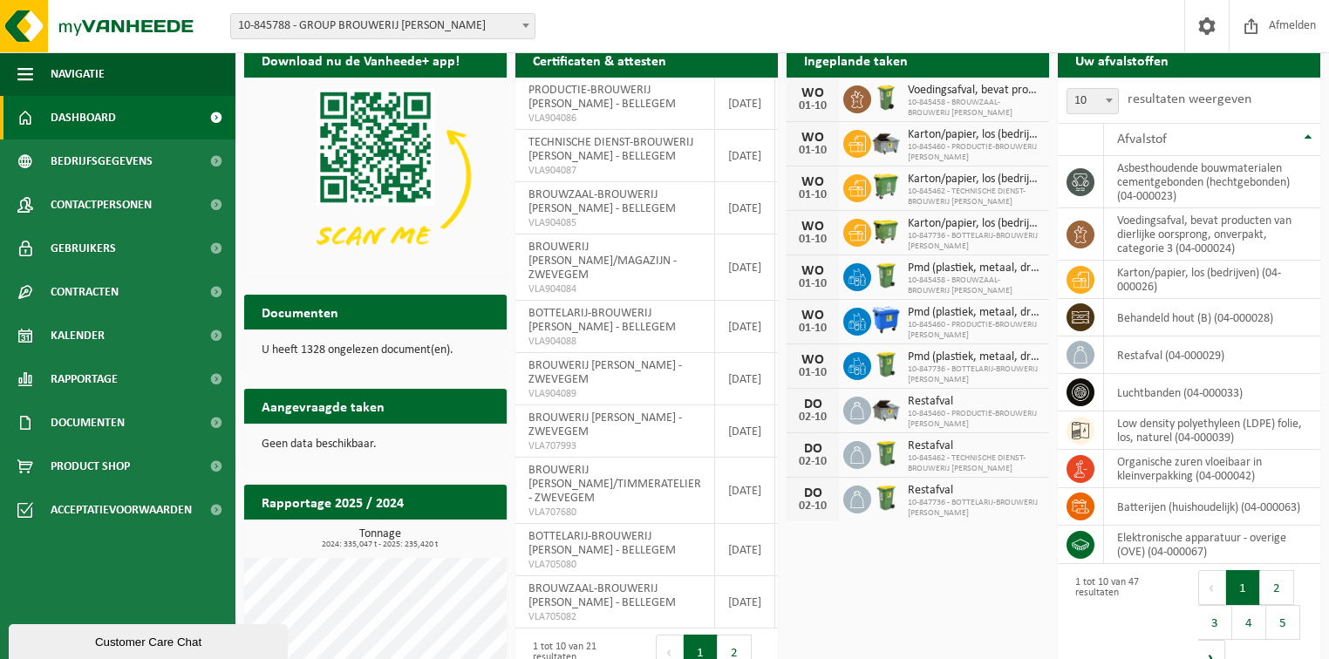
scroll to position [6, 0]
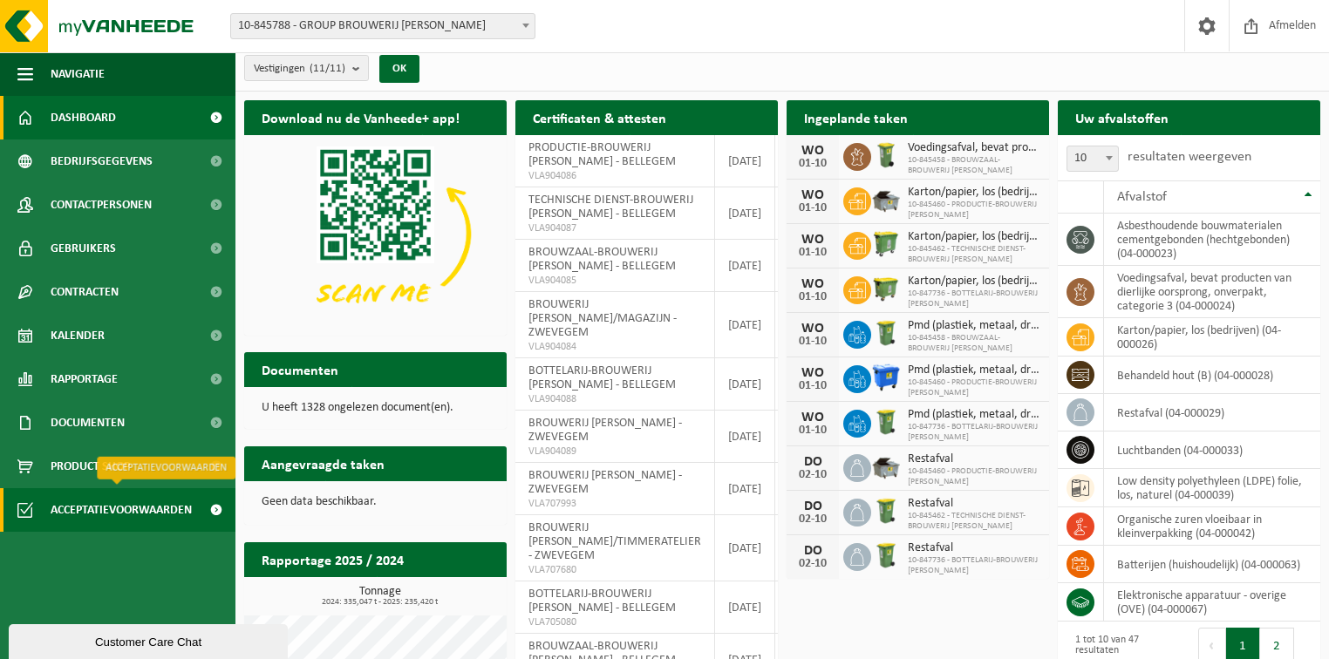
click at [214, 510] on span at bounding box center [215, 510] width 39 height 44
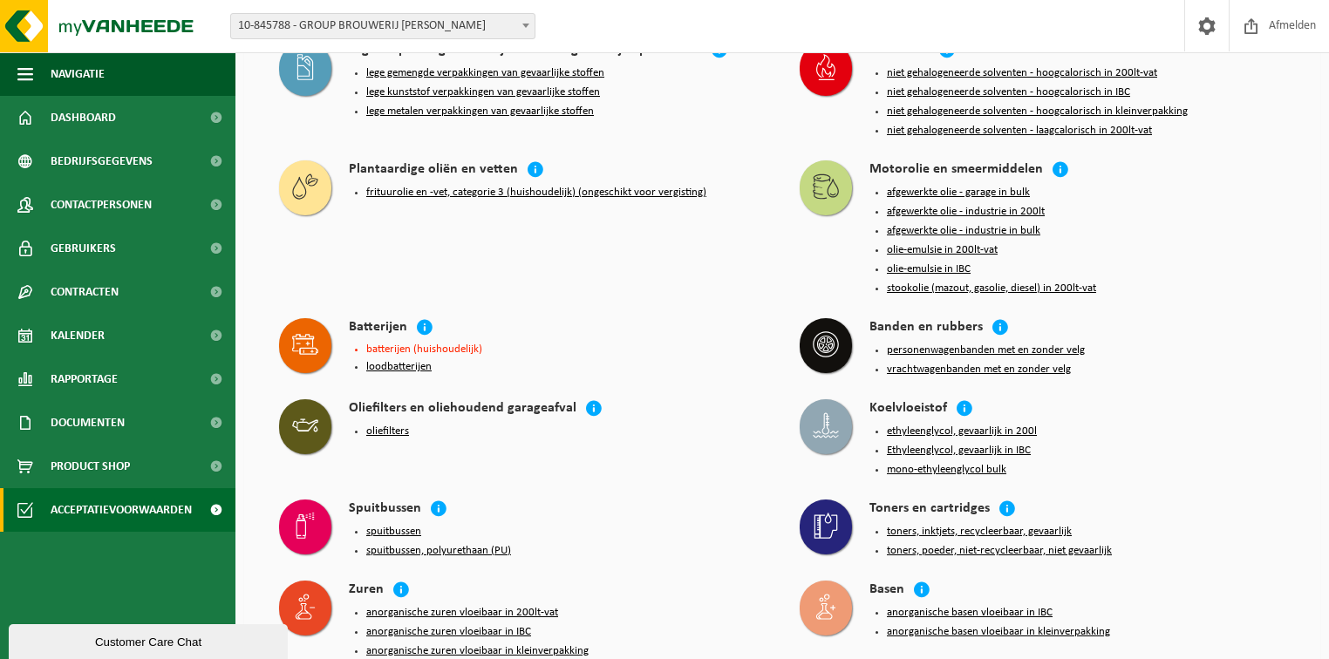
scroll to position [2887, 0]
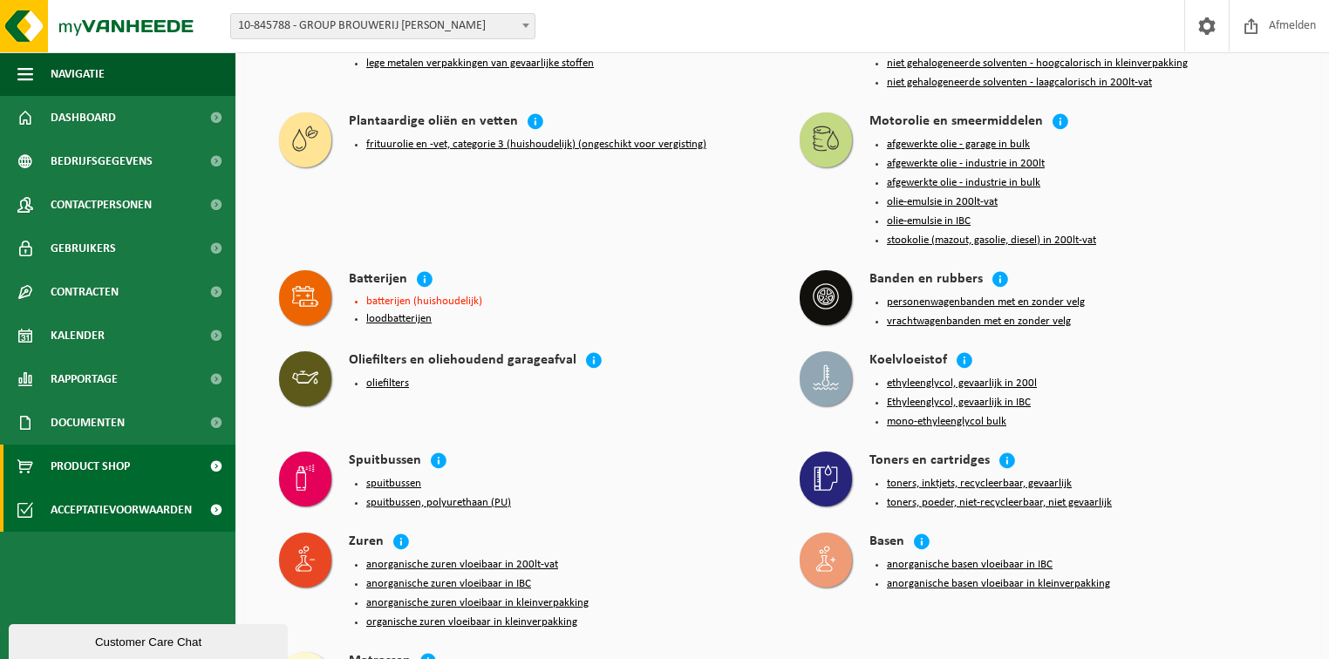
click at [213, 466] on span at bounding box center [215, 467] width 39 height 44
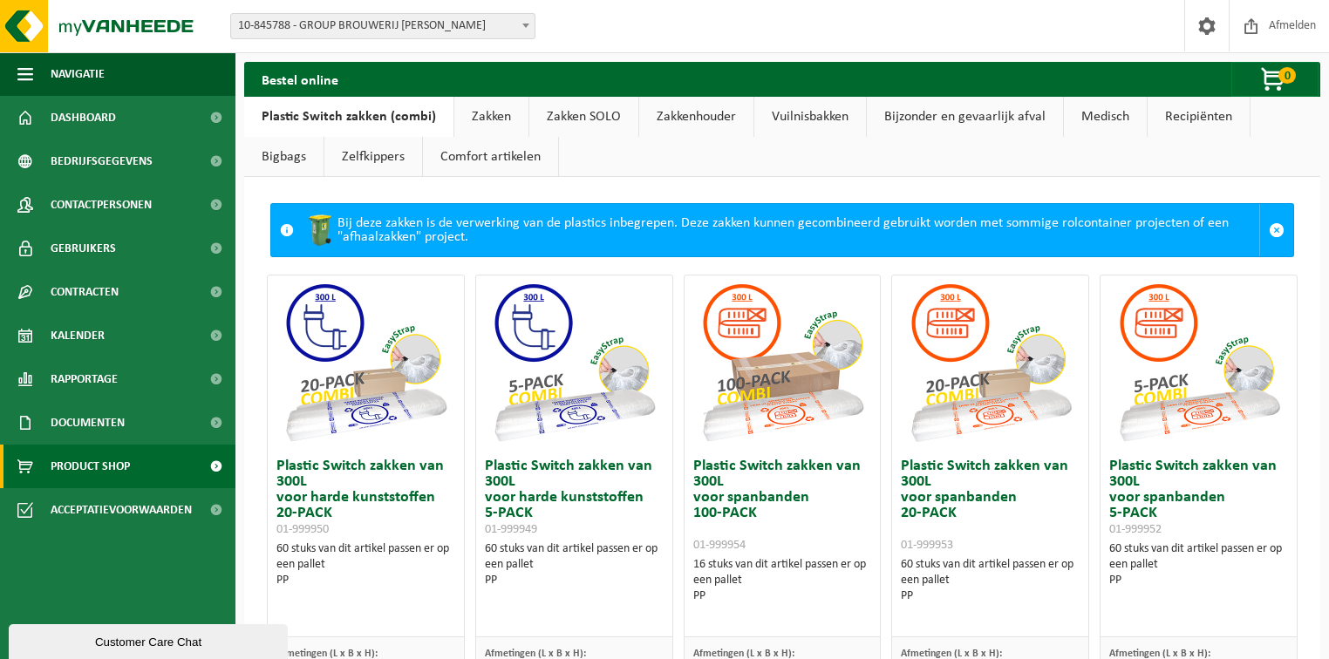
click at [316, 447] on img at bounding box center [365, 363] width 174 height 174
click at [335, 399] on img at bounding box center [365, 363] width 174 height 174
click at [337, 341] on img at bounding box center [365, 363] width 174 height 174
click at [337, 339] on img at bounding box center [365, 363] width 174 height 174
click at [65, 414] on span "Documenten" at bounding box center [88, 423] width 74 height 44
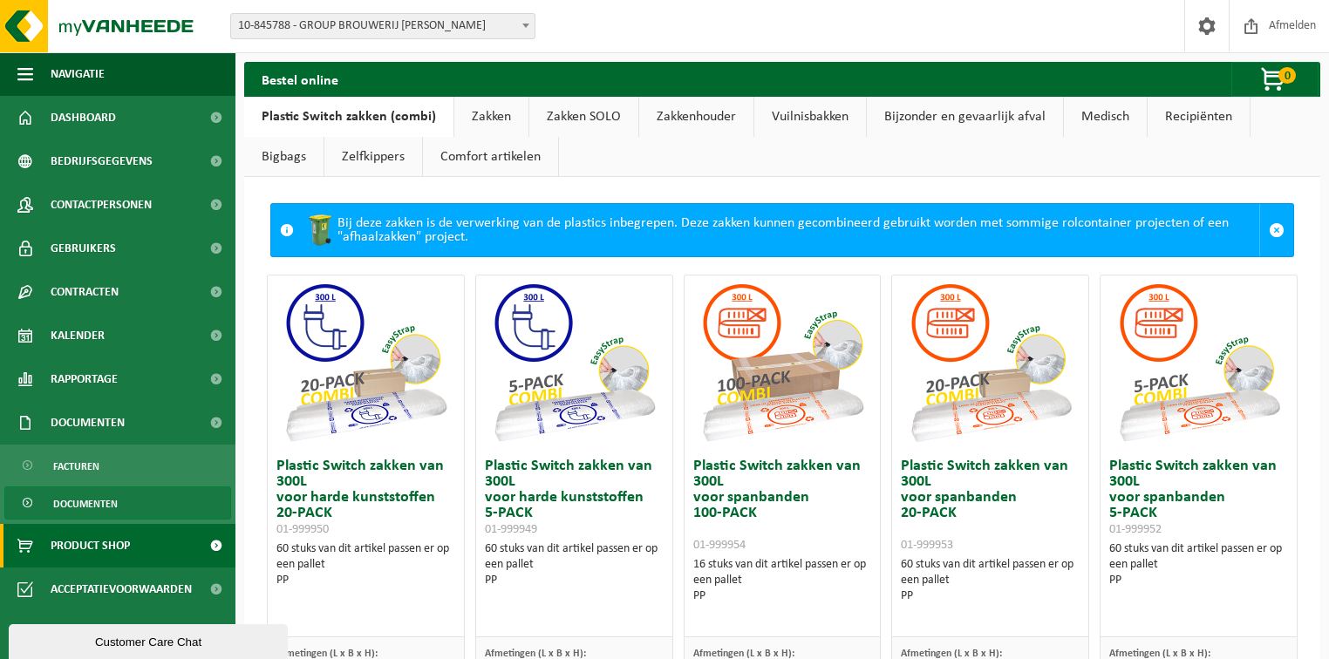
click at [76, 506] on span "Documenten" at bounding box center [85, 504] width 65 height 33
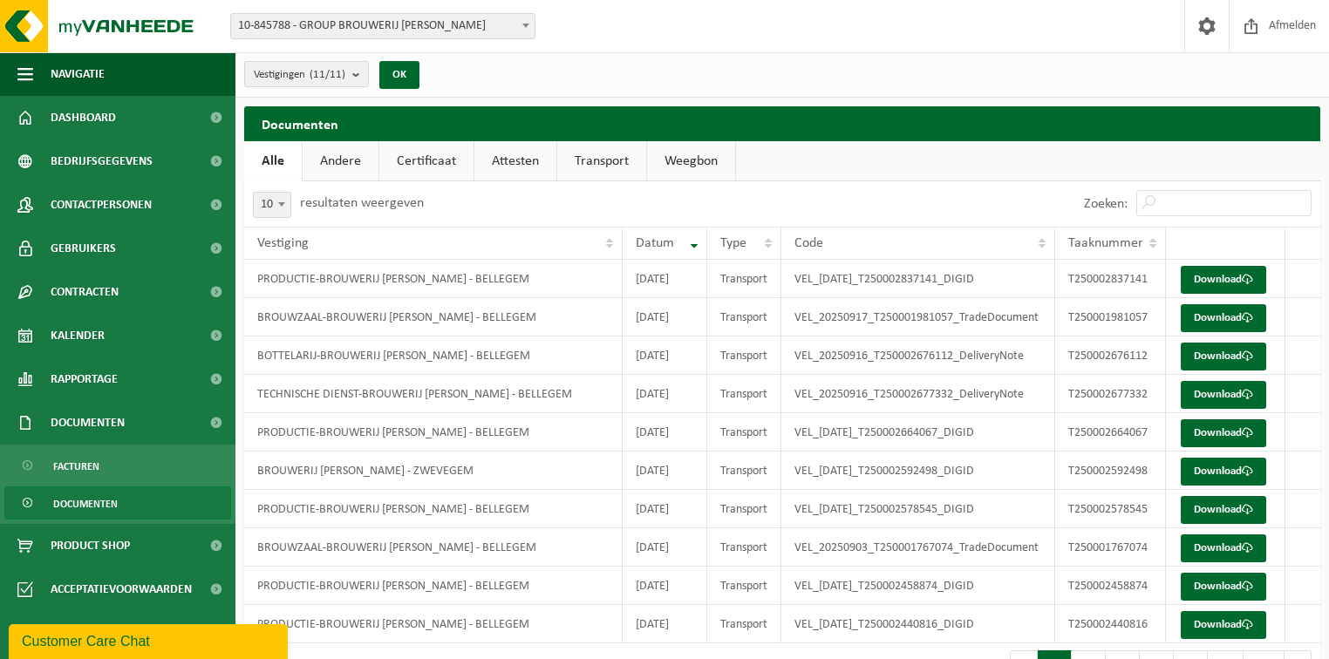
click at [352, 162] on link "Andere" at bounding box center [341, 161] width 76 height 40
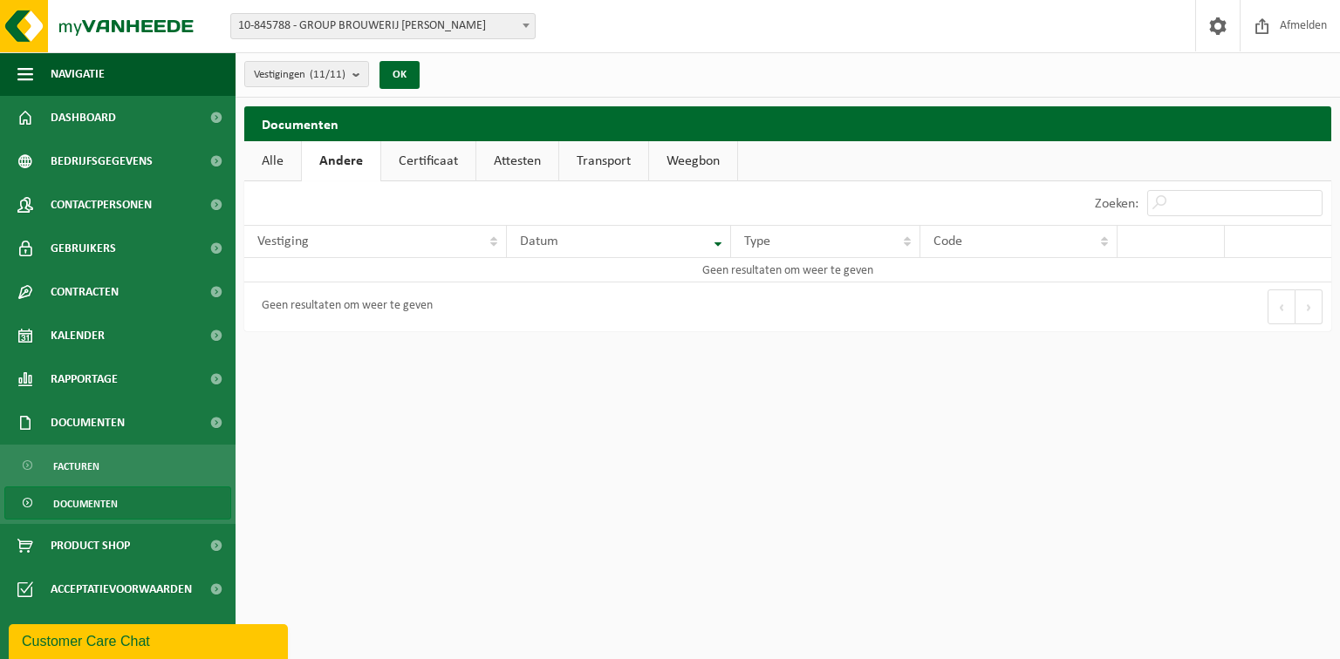
click at [443, 154] on link "Certificaat" at bounding box center [428, 161] width 94 height 40
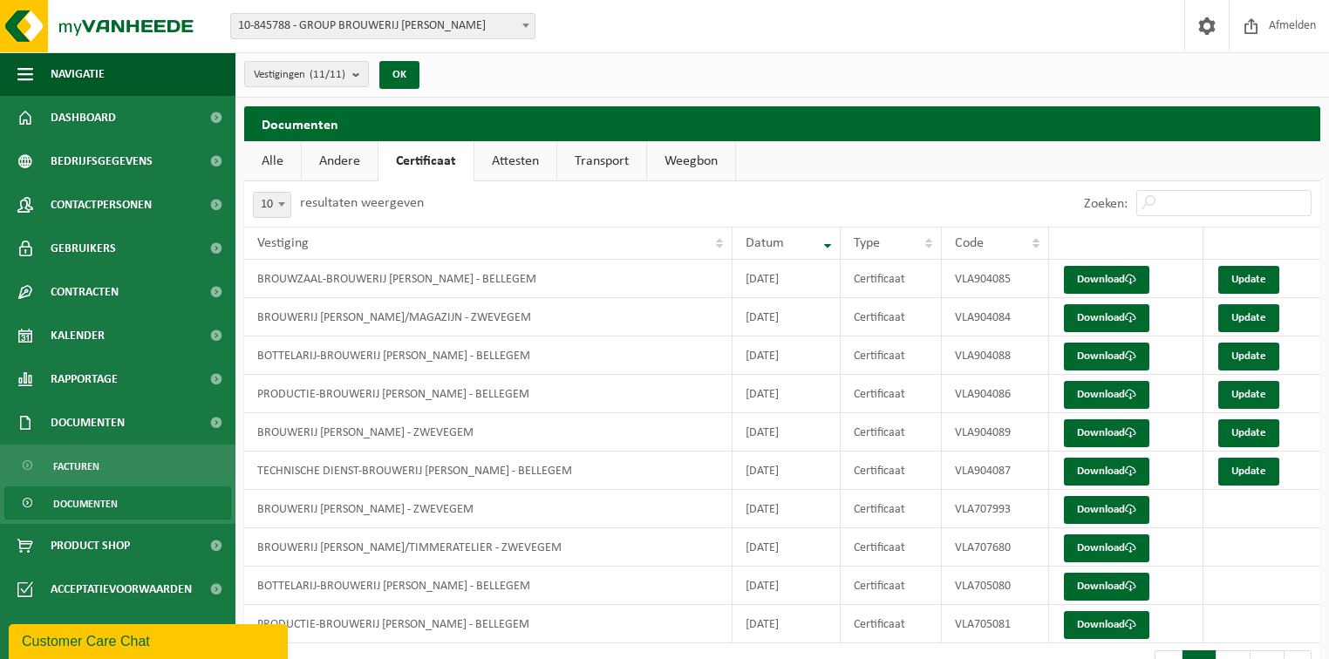
click at [502, 160] on link "Attesten" at bounding box center [515, 161] width 82 height 40
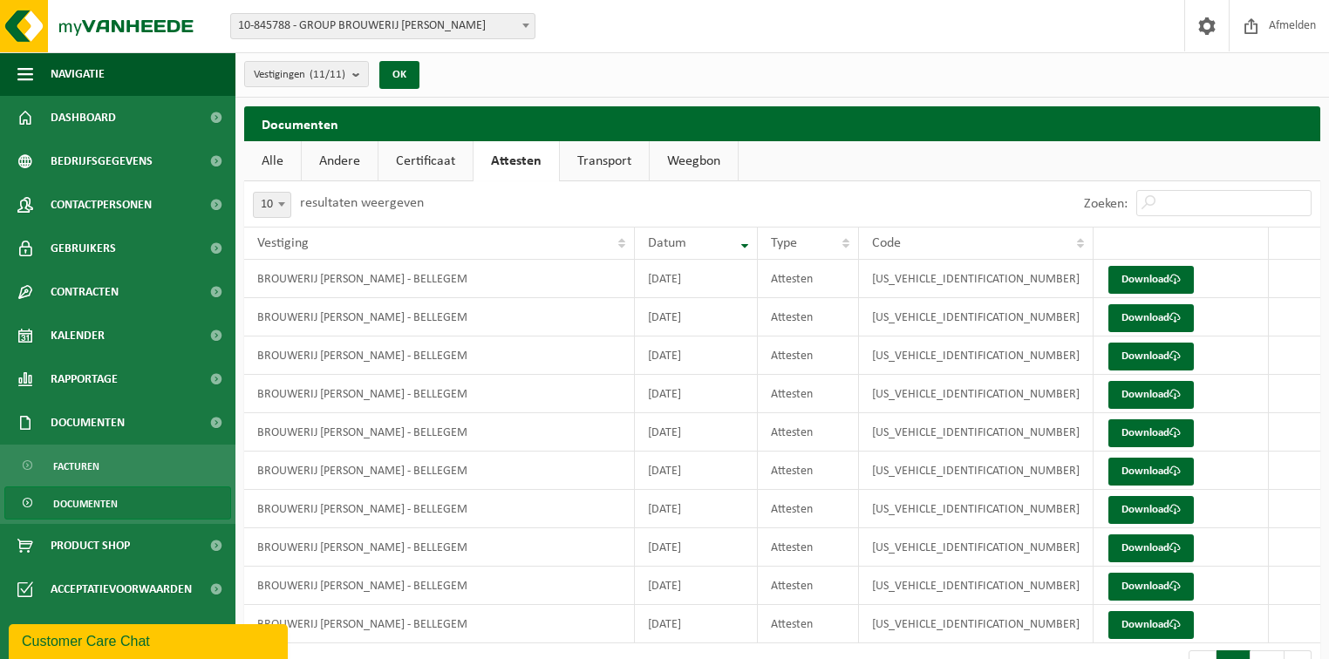
click at [598, 159] on link "Transport" at bounding box center [604, 161] width 89 height 40
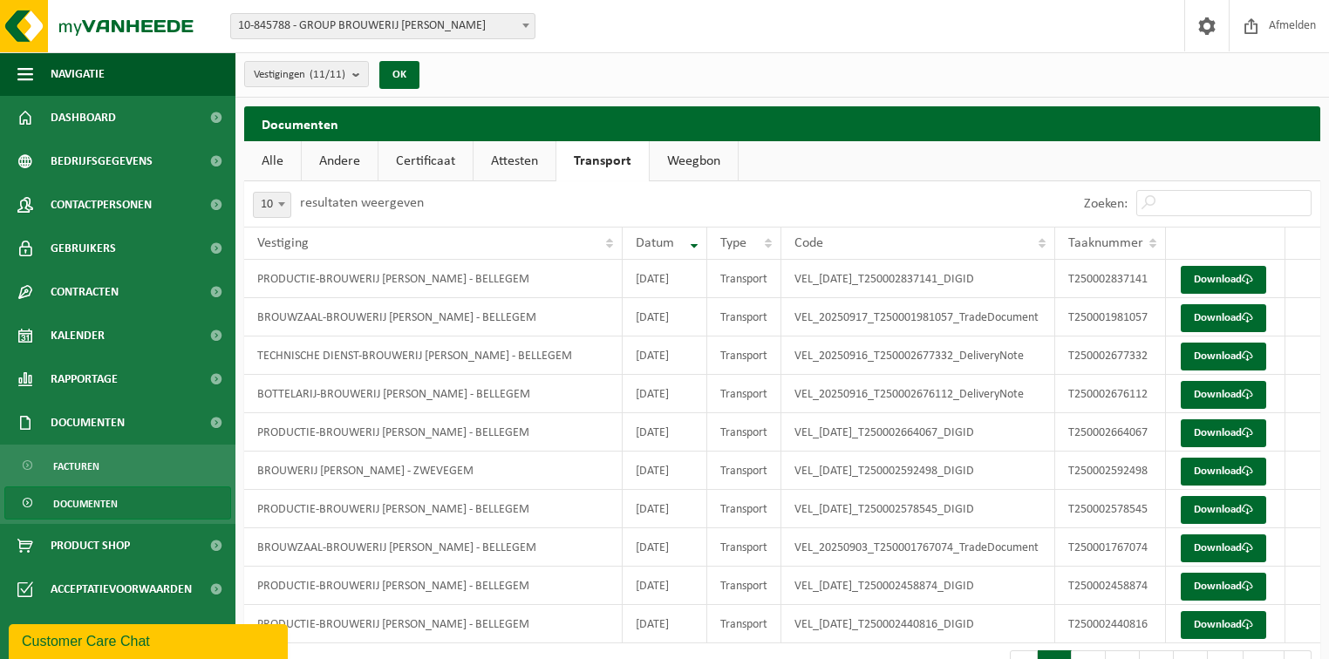
click at [709, 160] on link "Weegbon" at bounding box center [694, 161] width 88 height 40
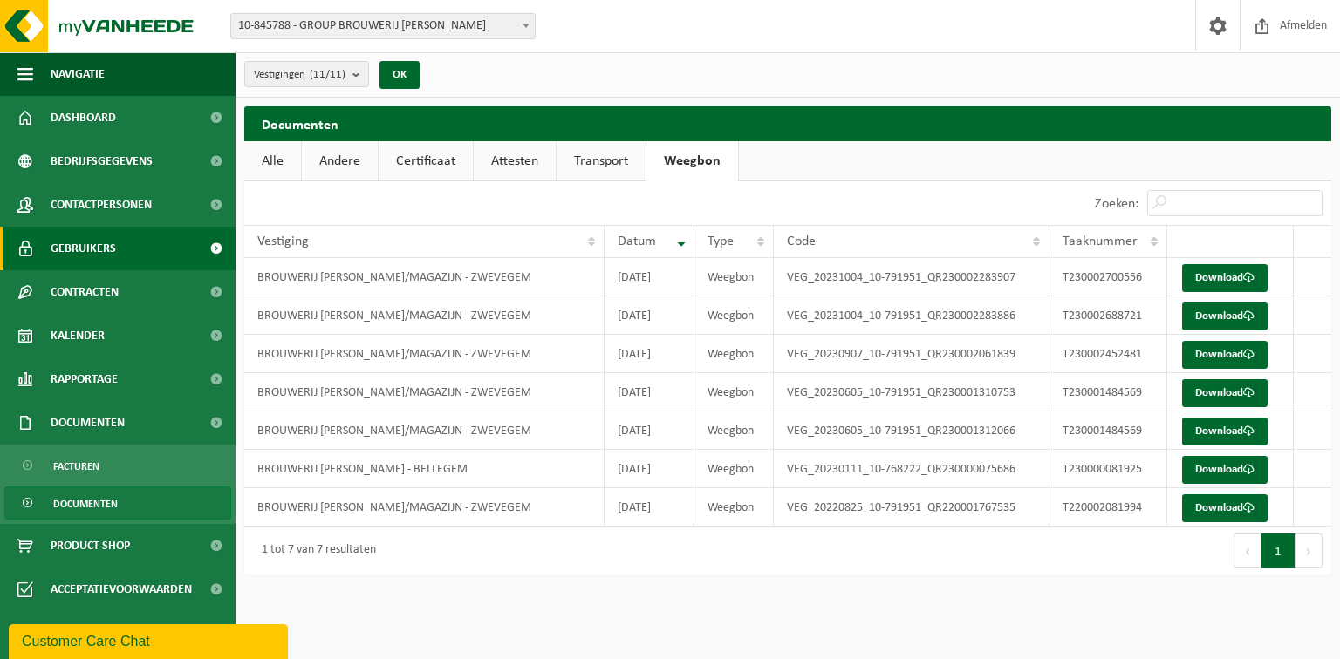
click at [119, 239] on link "Gebruikers" at bounding box center [117, 249] width 235 height 44
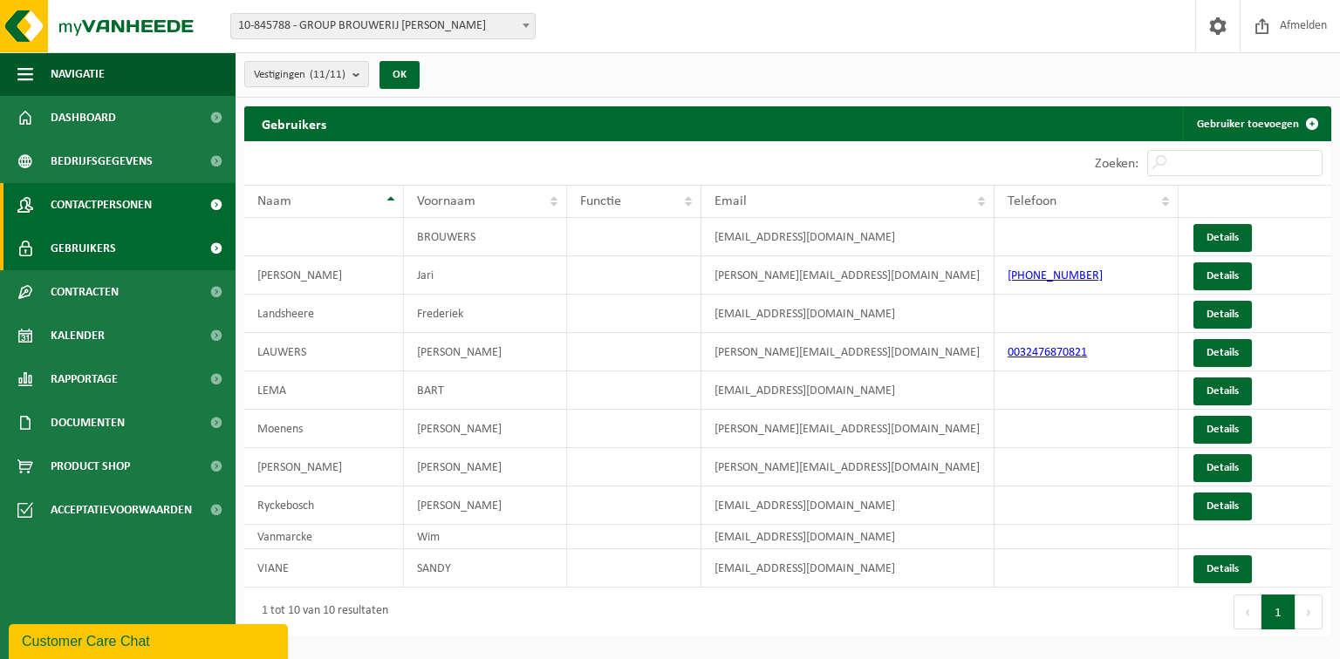
click at [129, 205] on span "Contactpersonen" at bounding box center [101, 205] width 101 height 44
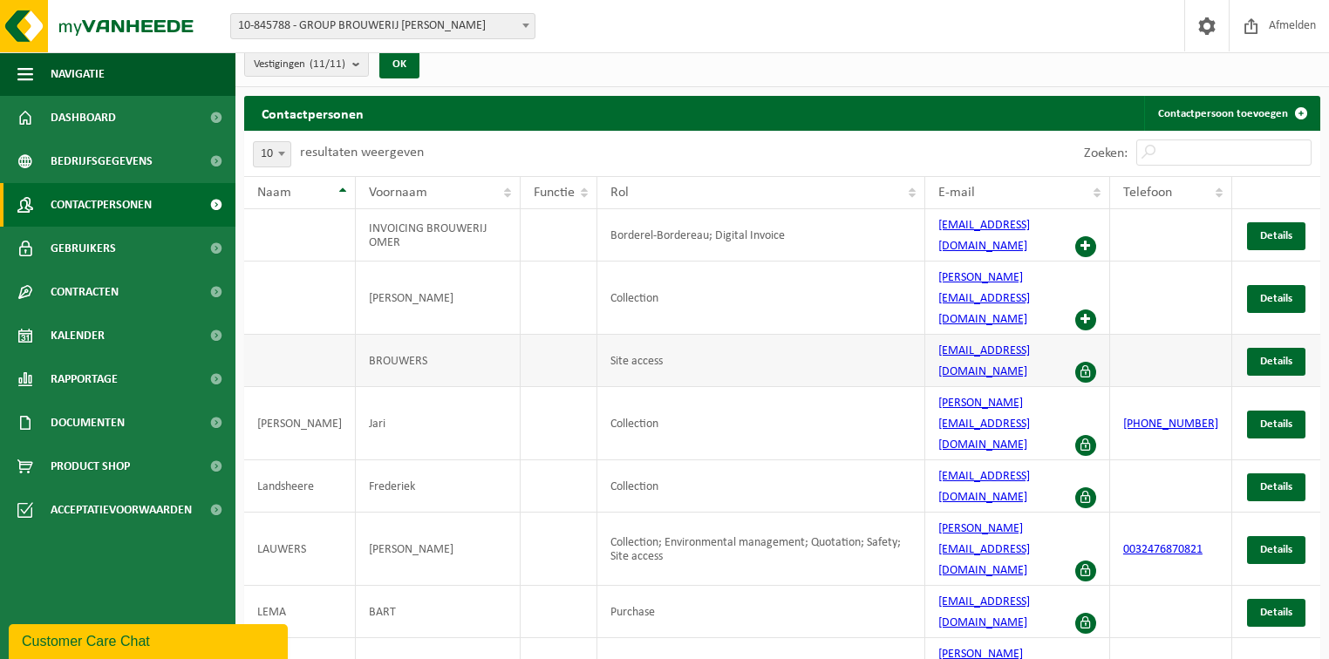
scroll to position [13, 0]
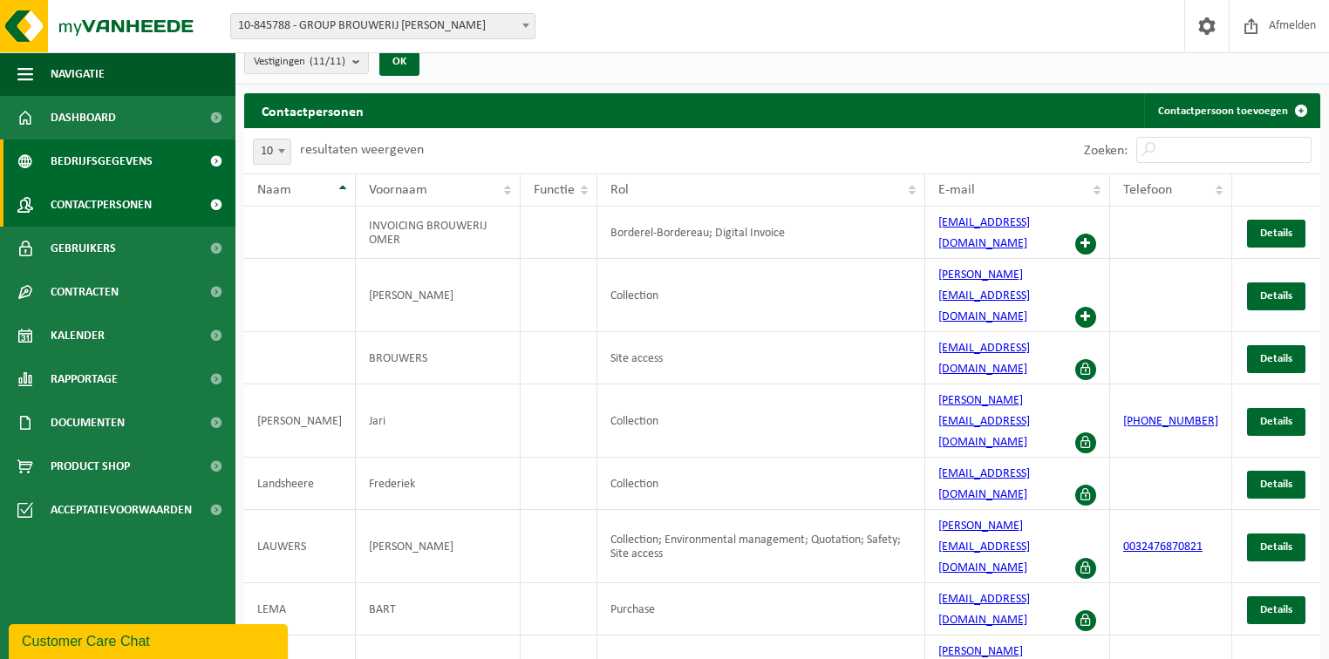
click at [93, 158] on span "Bedrijfsgegevens" at bounding box center [102, 162] width 102 height 44
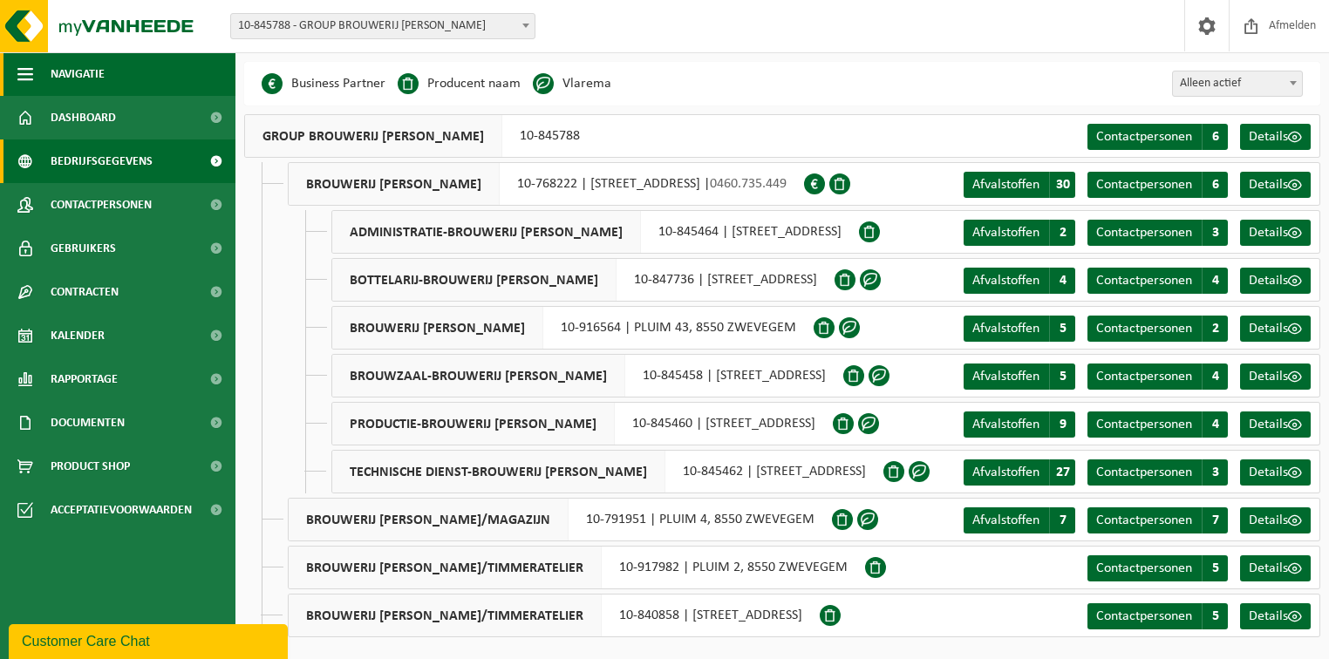
click at [30, 66] on span "button" at bounding box center [25, 74] width 16 height 44
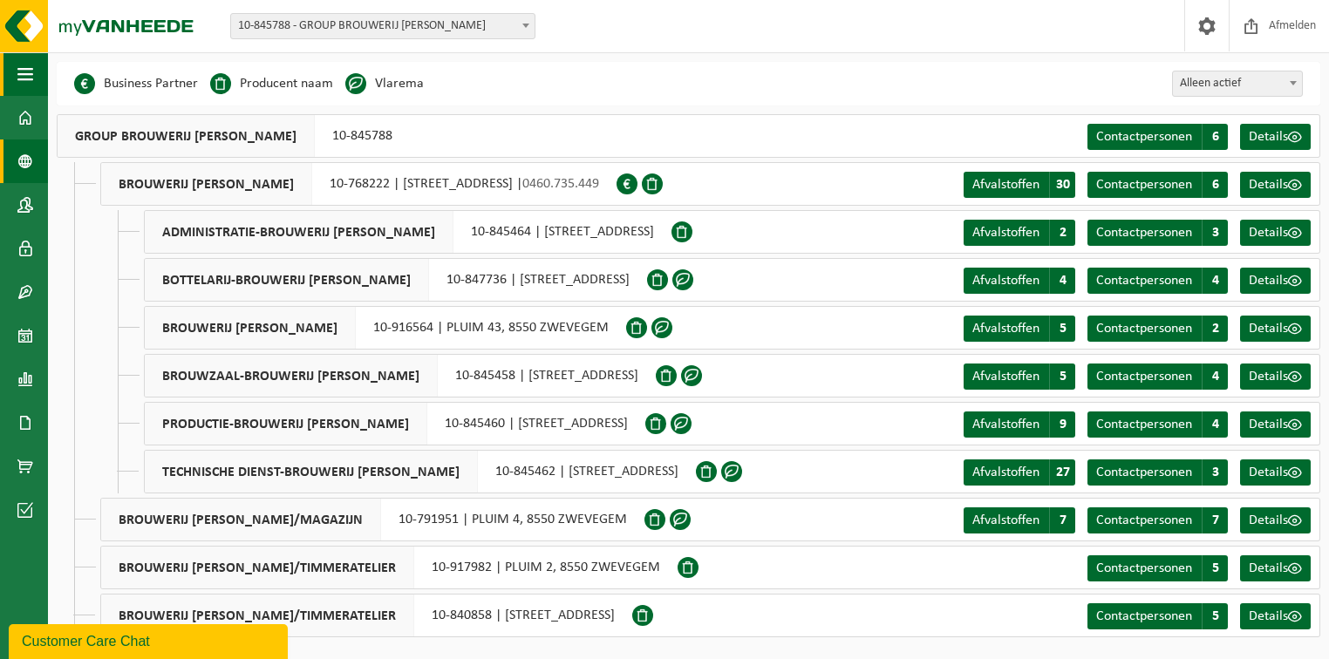
click at [30, 66] on span "button" at bounding box center [25, 74] width 16 height 44
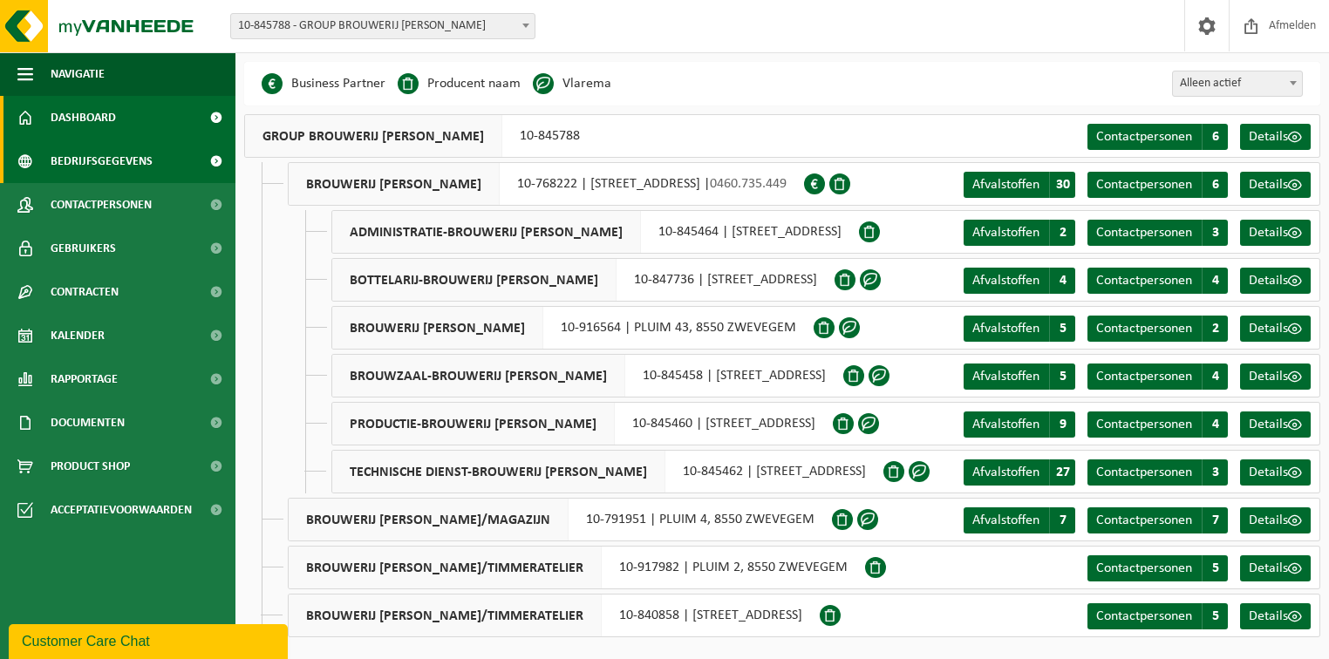
click at [64, 112] on span "Dashboard" at bounding box center [83, 118] width 65 height 44
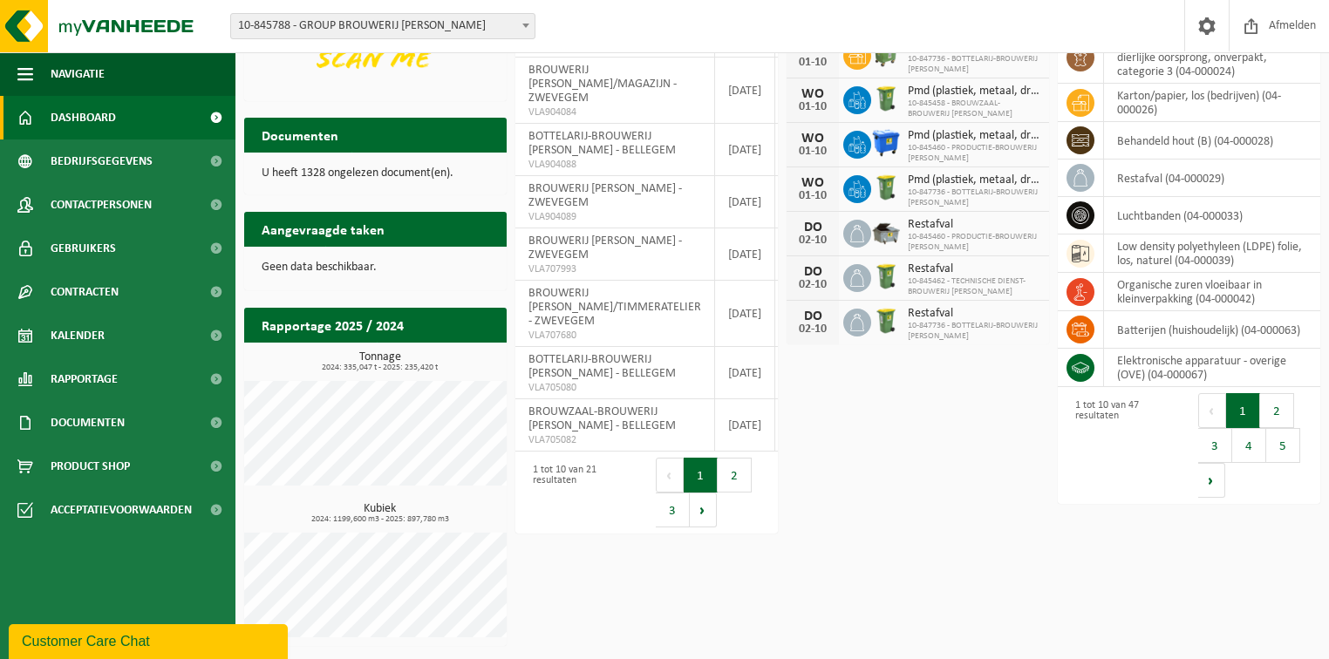
scroll to position [285, 0]
click at [736, 493] on button "2" at bounding box center [735, 475] width 34 height 35
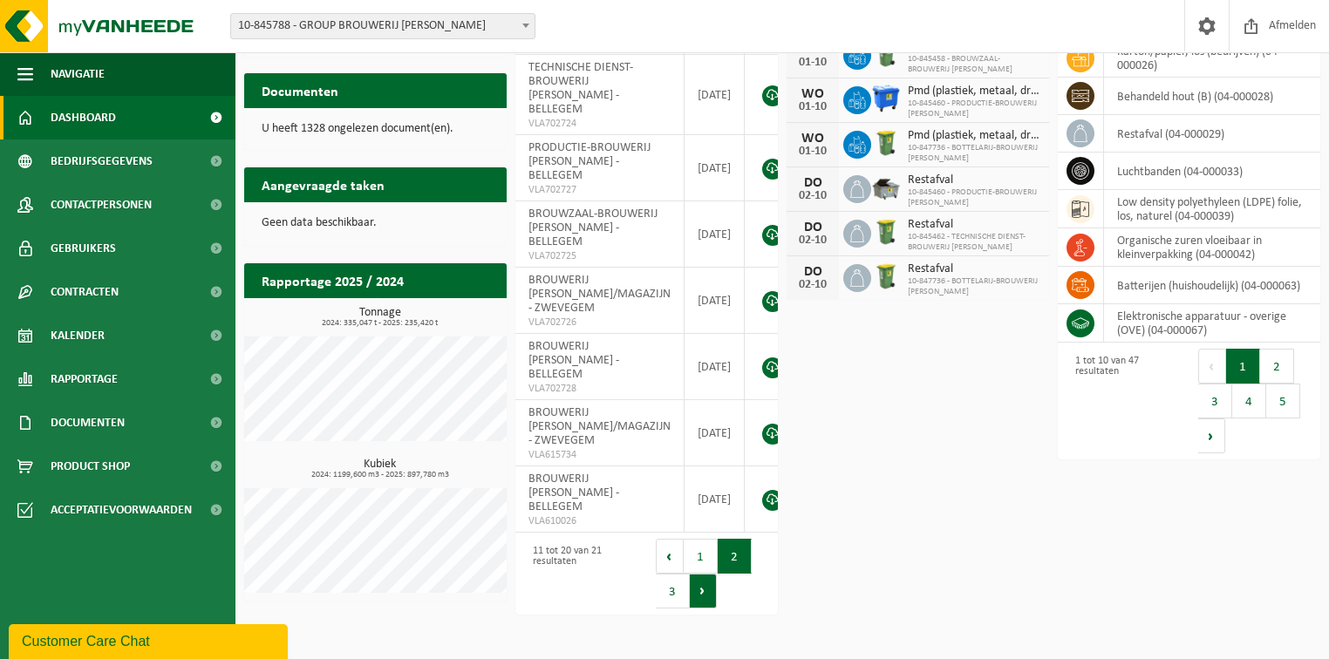
click at [712, 609] on button "Volgende" at bounding box center [703, 591] width 27 height 35
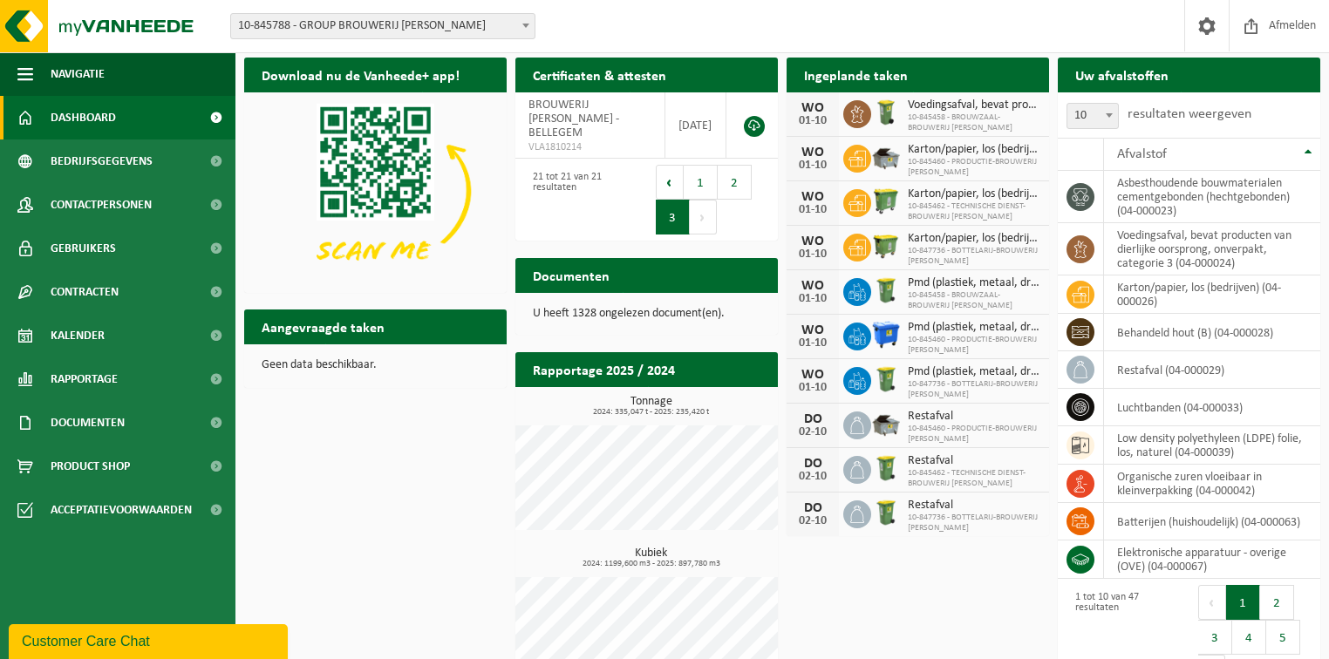
scroll to position [92, 0]
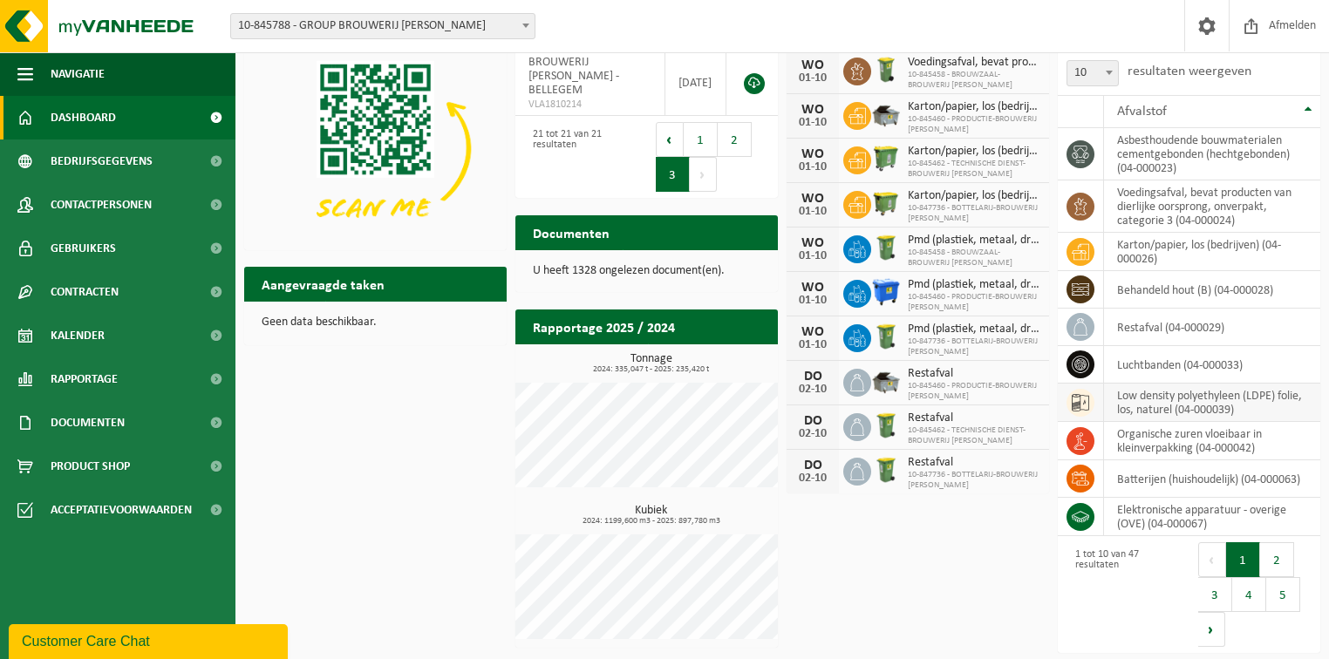
click at [1175, 395] on td "low density polyethyleen (LDPE) folie, los, naturel (04-000039)" at bounding box center [1212, 403] width 216 height 38
click at [1083, 398] on icon at bounding box center [1080, 402] width 17 height 17
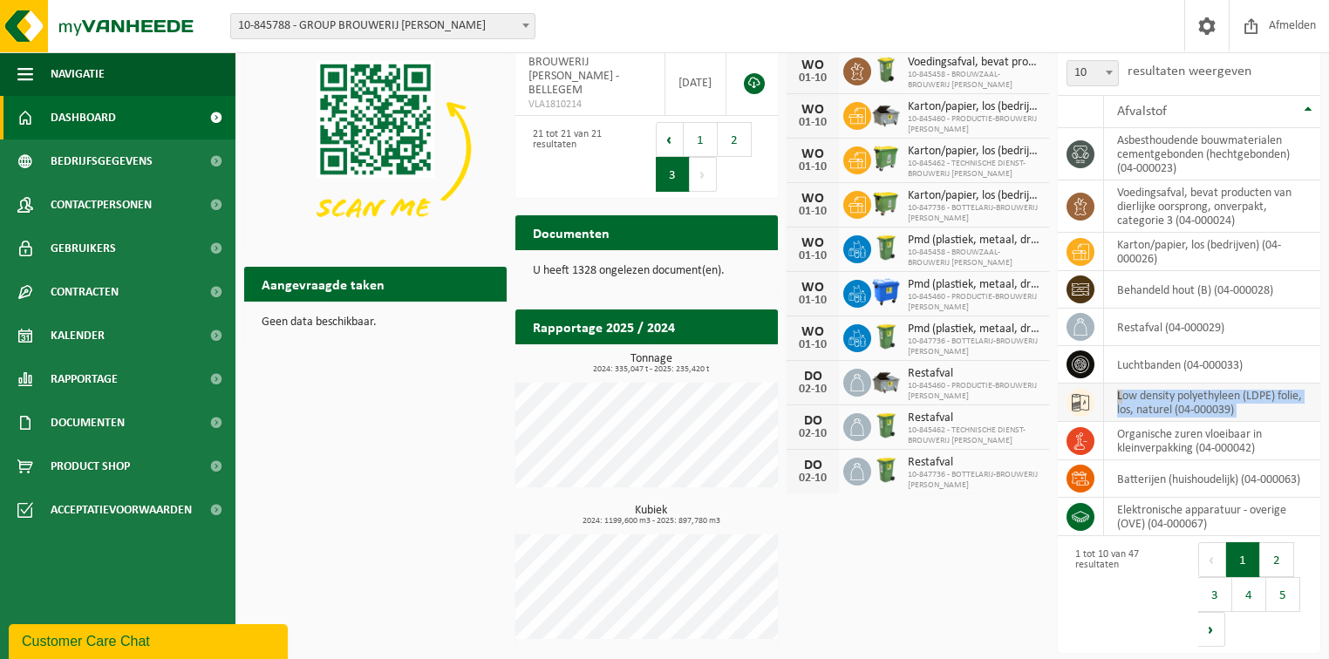
click at [1186, 392] on td "low density polyethyleen (LDPE) folie, los, naturel (04-000039)" at bounding box center [1212, 403] width 216 height 38
drag, startPoint x: 1188, startPoint y: 392, endPoint x: 1204, endPoint y: 415, distance: 27.6
click at [1190, 394] on td "low density polyethyleen (LDPE) folie, los, naturel (04-000039)" at bounding box center [1212, 403] width 216 height 38
click at [1273, 559] on button "2" at bounding box center [1277, 559] width 34 height 35
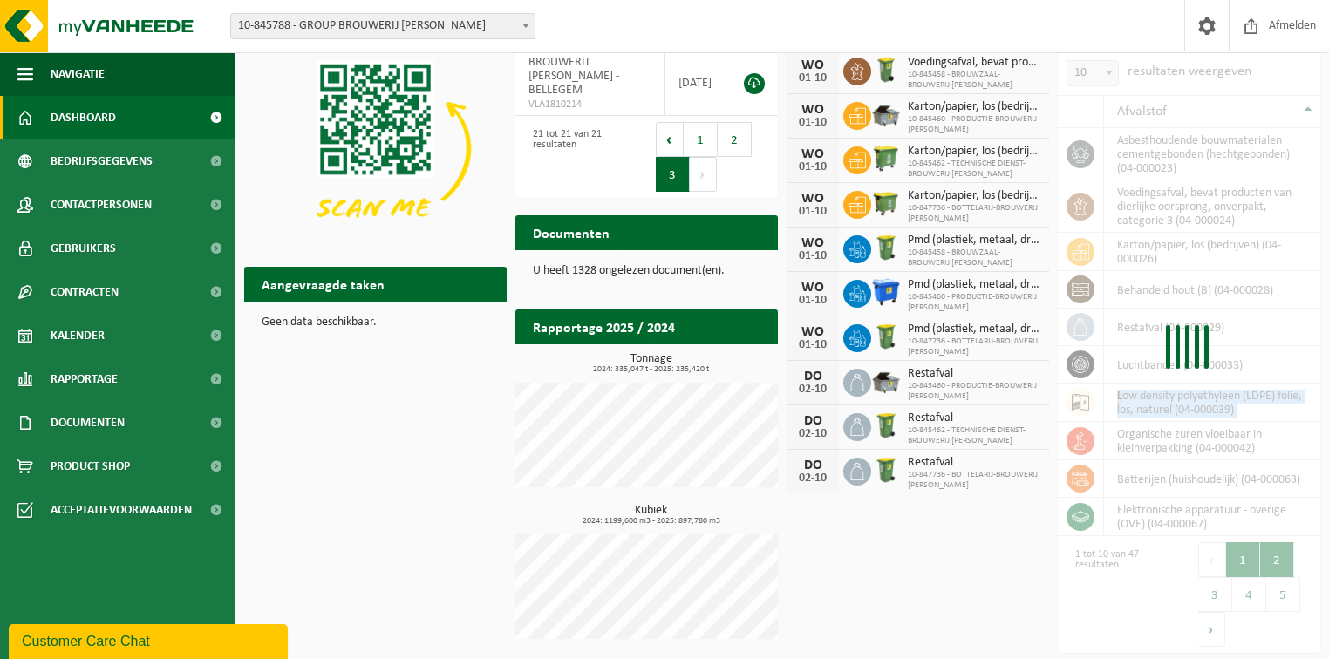
scroll to position [87, 0]
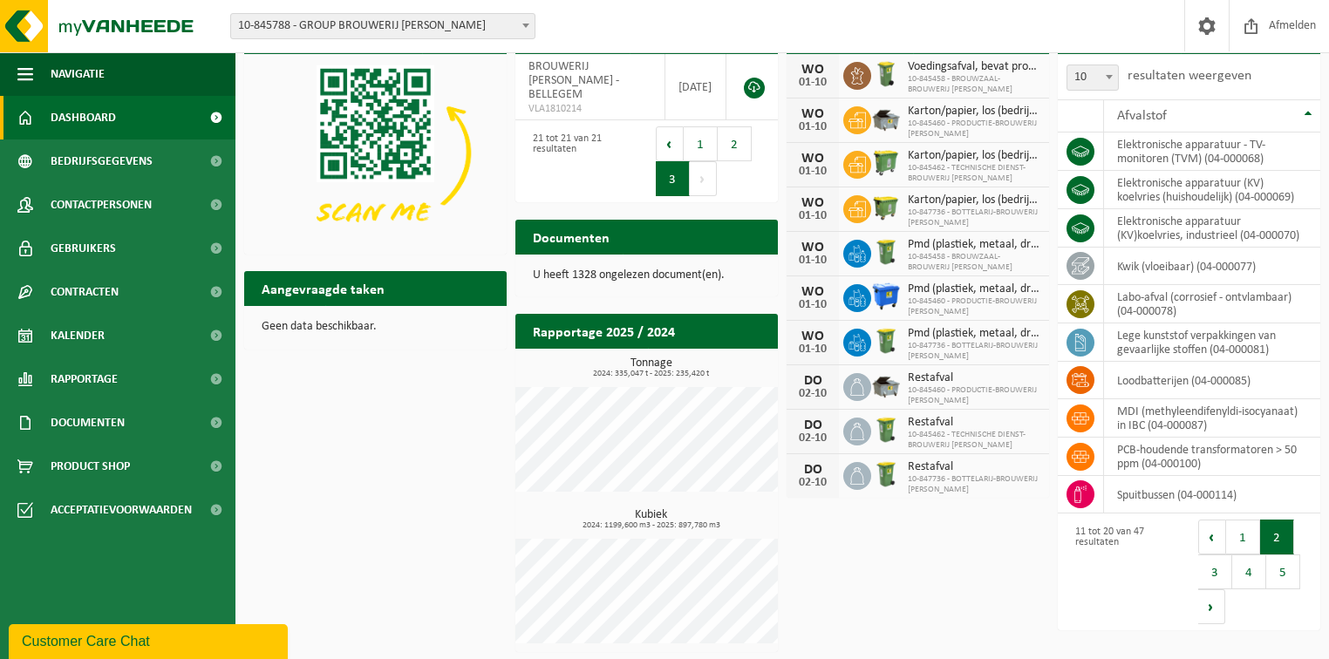
click at [1205, 569] on button "3" at bounding box center [1215, 572] width 34 height 35
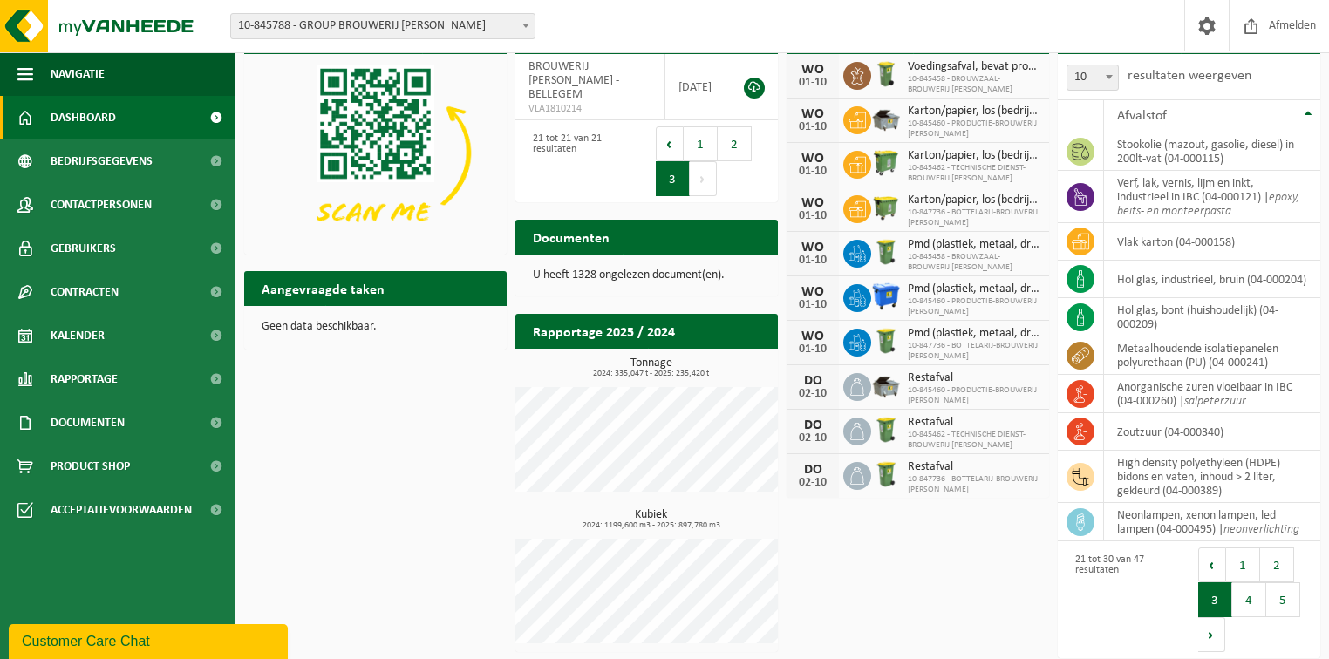
click at [1234, 577] on button "1" at bounding box center [1243, 565] width 34 height 35
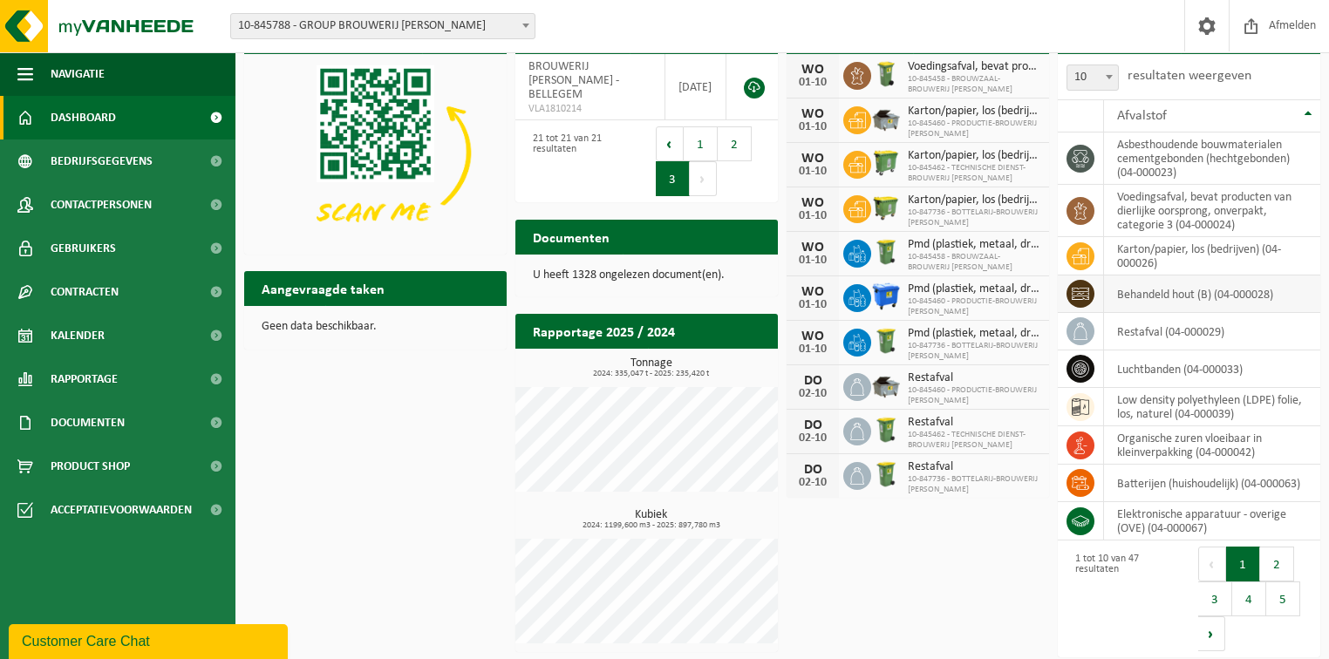
click at [1169, 300] on td "behandeld hout (B) (04-000028)" at bounding box center [1212, 295] width 216 height 38
click at [1168, 297] on td "behandeld hout (B) (04-000028)" at bounding box center [1212, 295] width 216 height 38
click at [1207, 25] on span at bounding box center [1207, 25] width 26 height 51
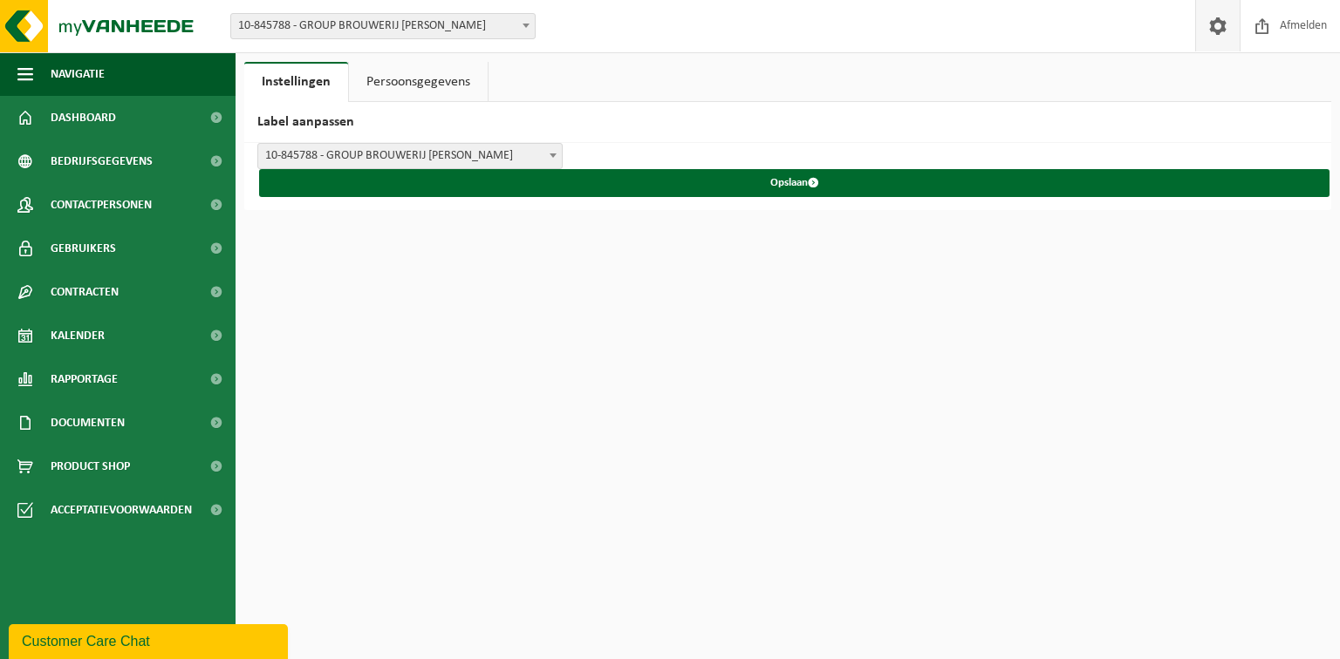
click at [427, 77] on link "Persoonsgegevens" at bounding box center [418, 82] width 139 height 40
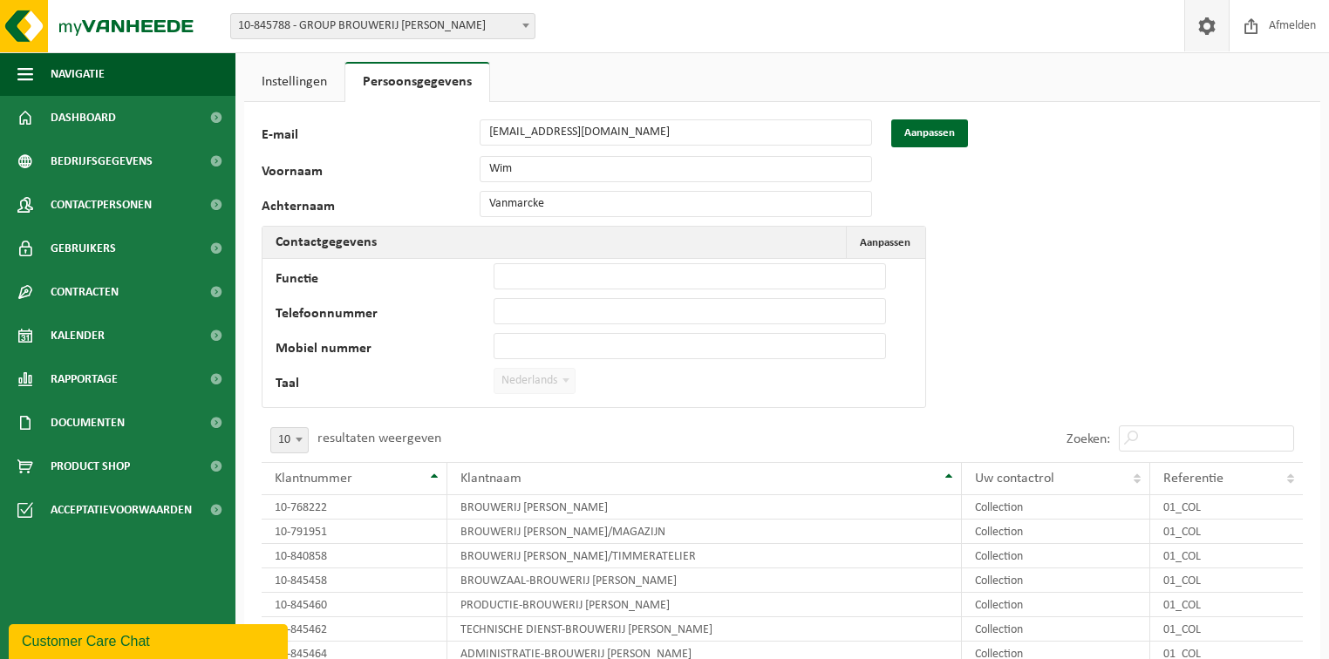
click at [300, 77] on link "Instellingen" at bounding box center [294, 82] width 100 height 40
